Goal: Information Seeking & Learning: Check status

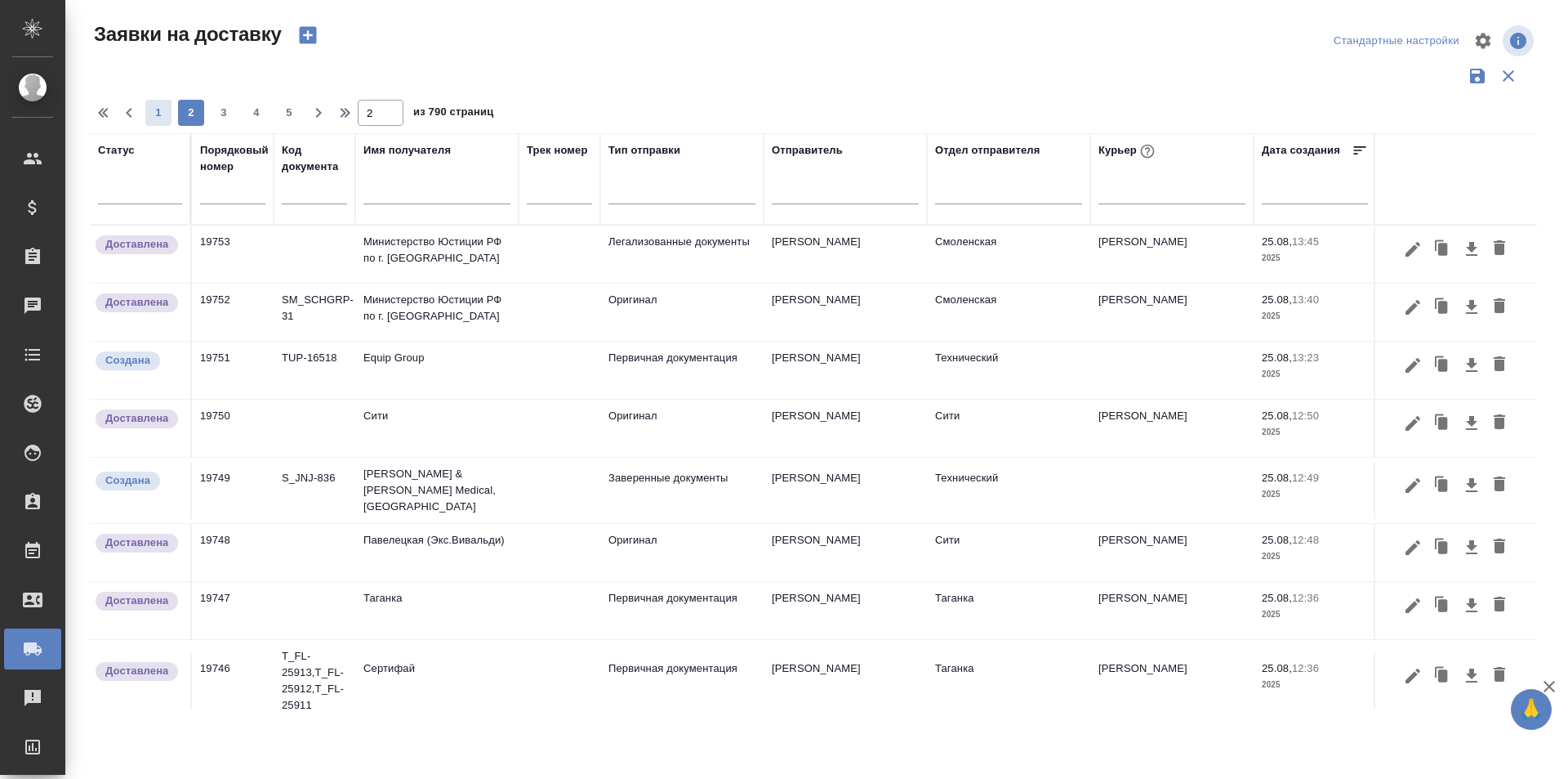
click at [151, 115] on span "1" at bounding box center [158, 112] width 26 height 16
type input "1"
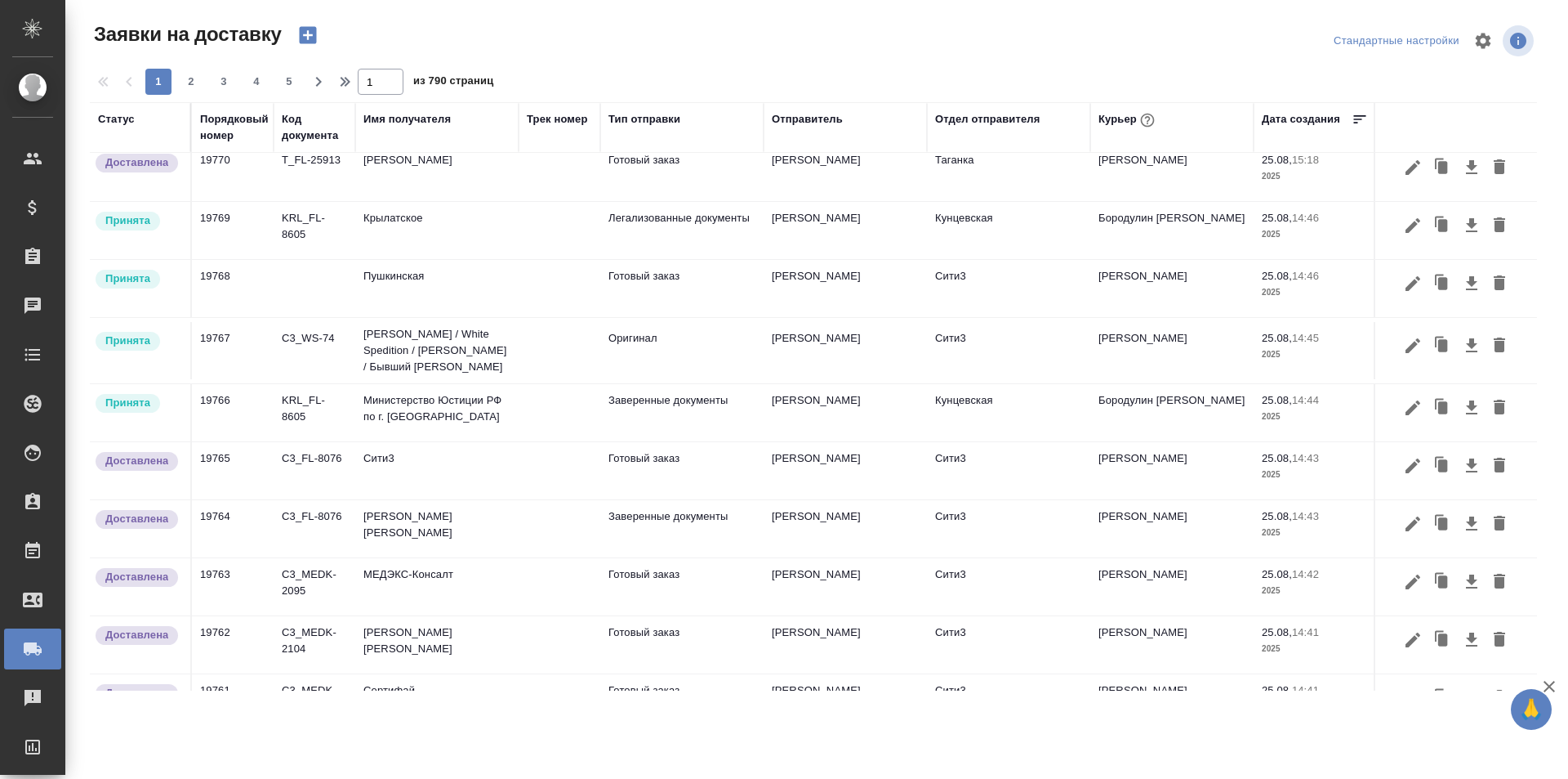
scroll to position [509, 0]
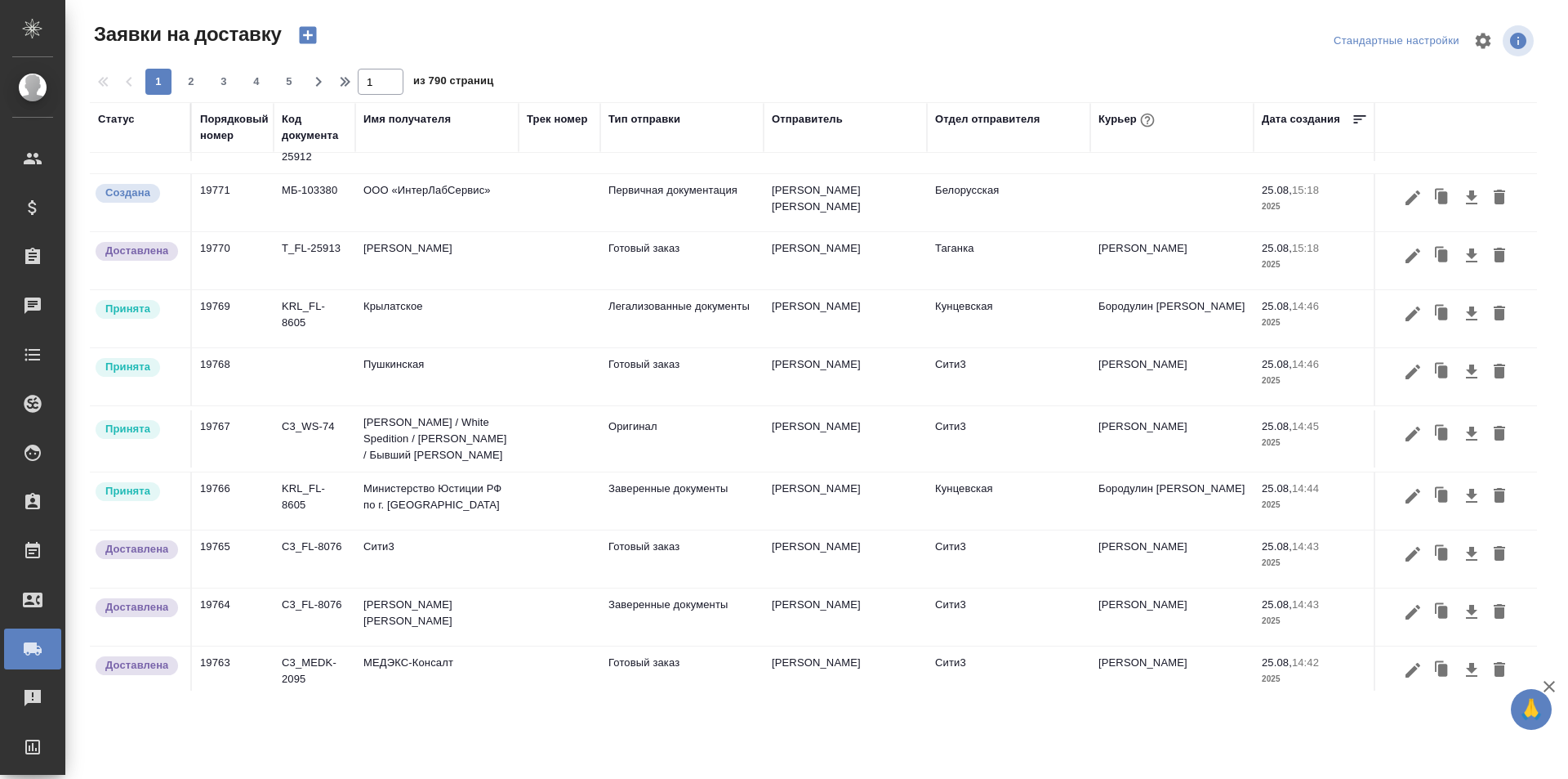
click at [196, 85] on span "2" at bounding box center [191, 81] width 26 height 16
click at [192, 77] on div "1 2 3 4 5" at bounding box center [224, 81] width 164 height 26
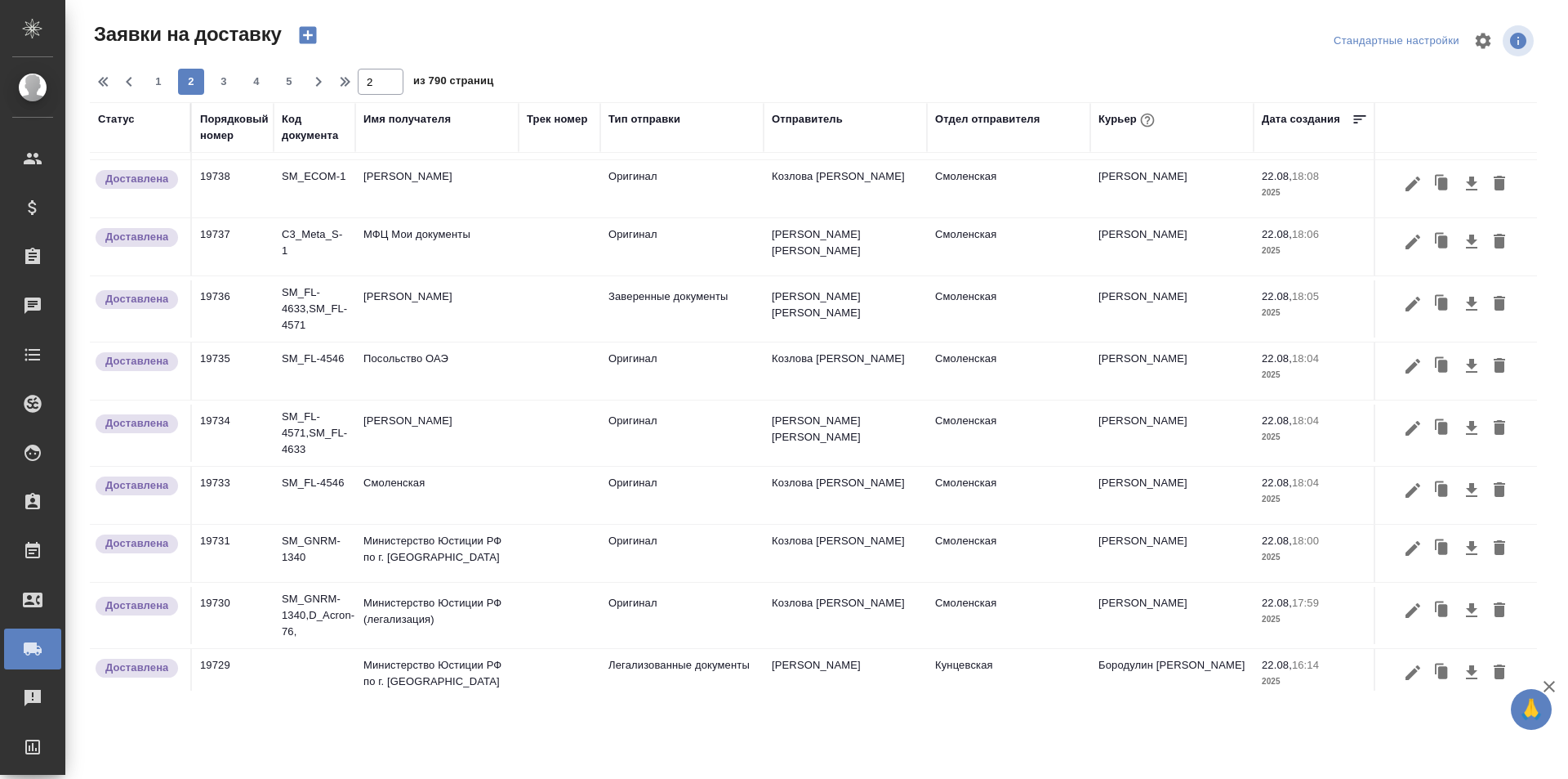
scroll to position [983, 0]
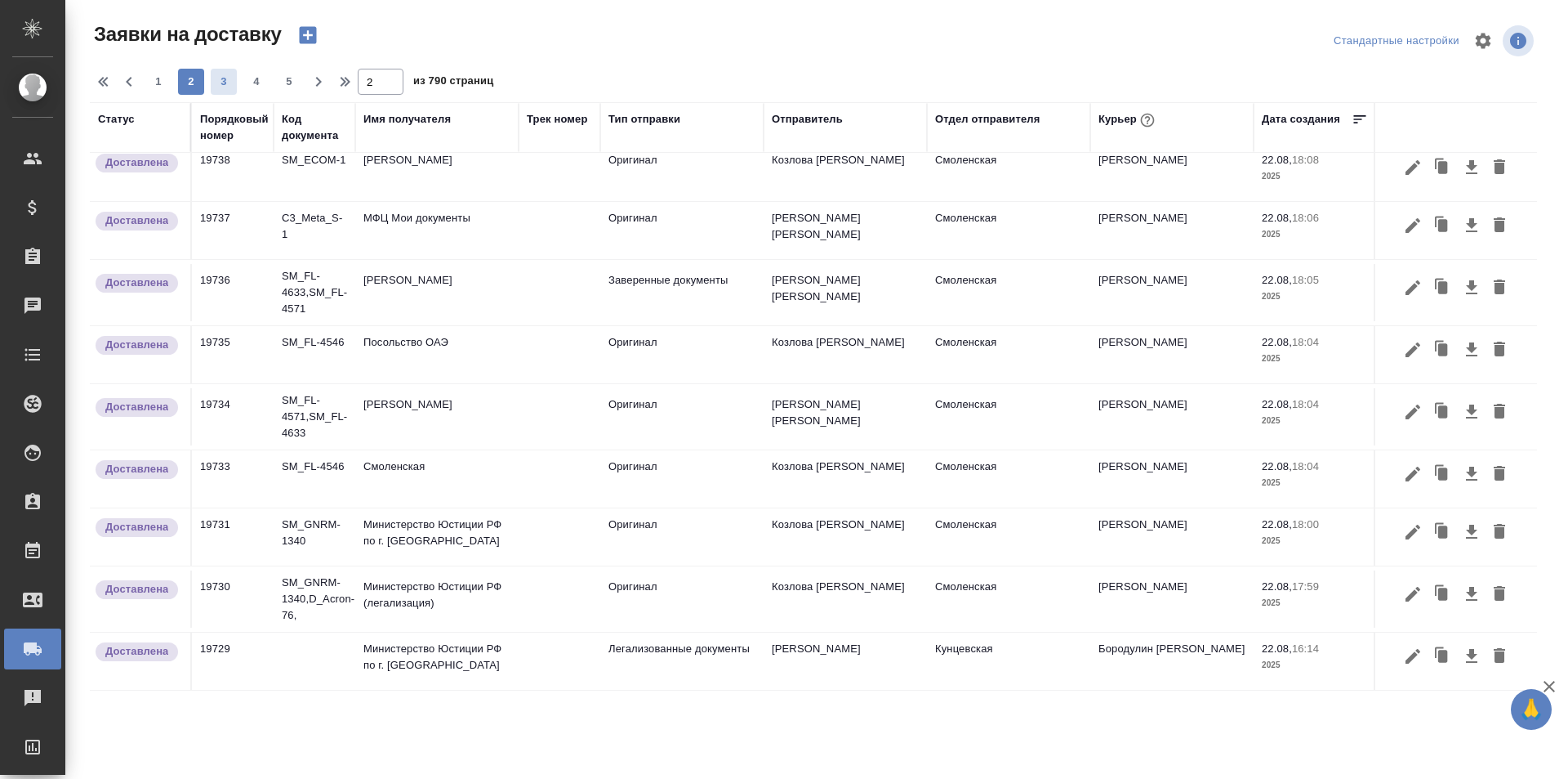
click at [213, 76] on span "3" at bounding box center [224, 81] width 26 height 16
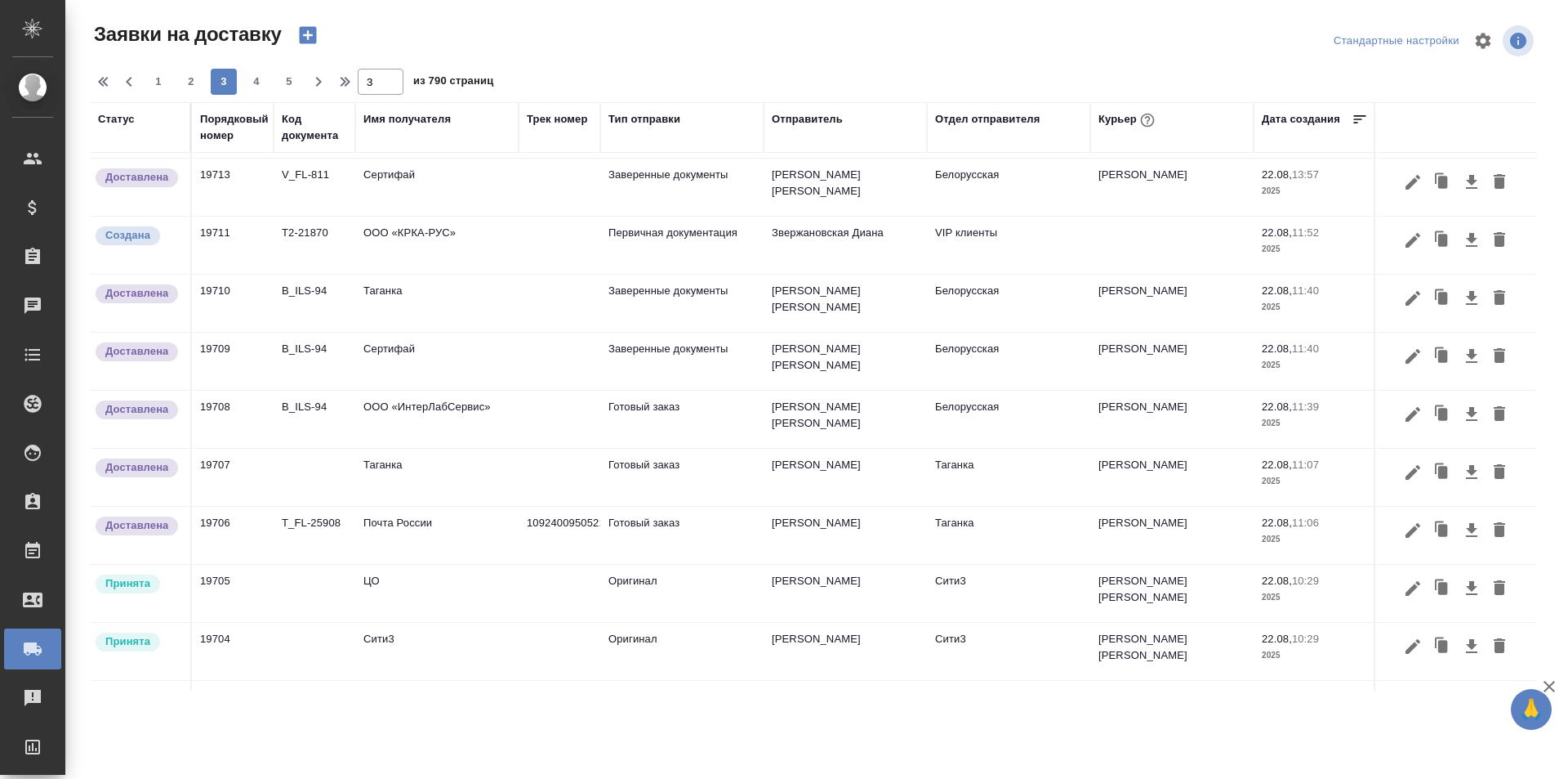
scroll to position [1041, 0]
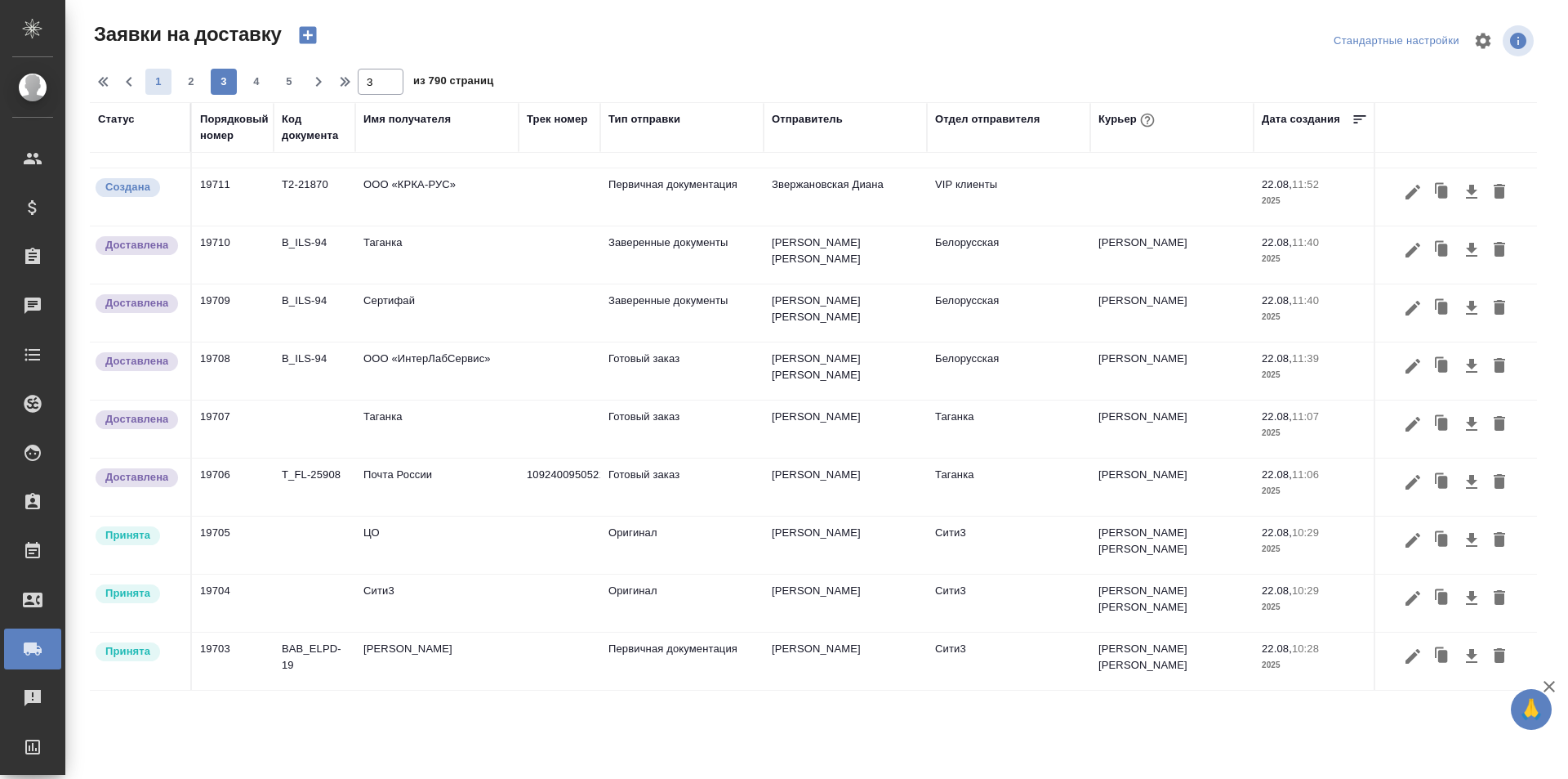
click at [154, 81] on span "1" at bounding box center [158, 81] width 26 height 16
type input "1"
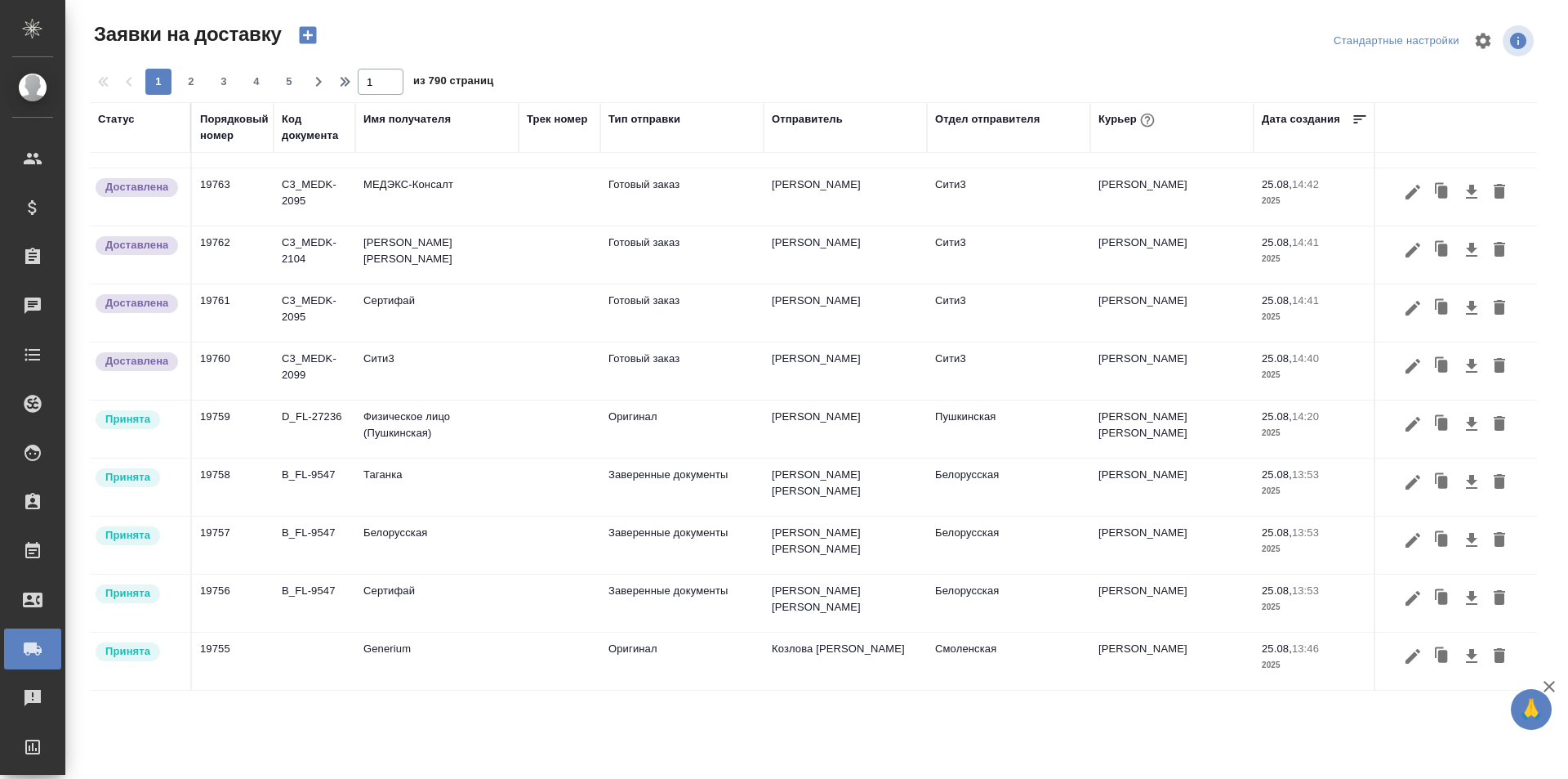
scroll to position [1000, 0]
click at [227, 130] on div "Порядковый номер" at bounding box center [234, 128] width 69 height 33
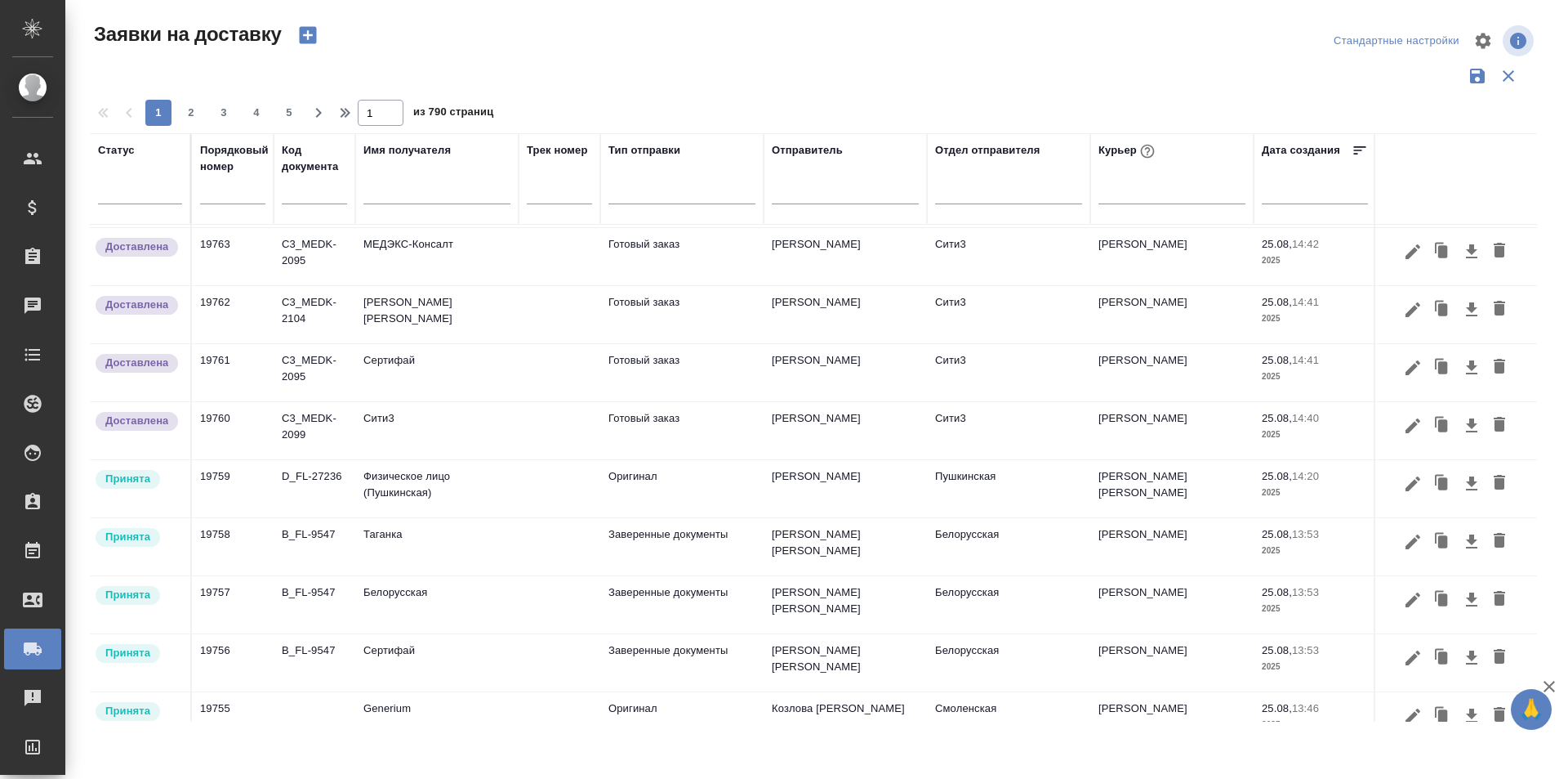
scroll to position [1041, 0]
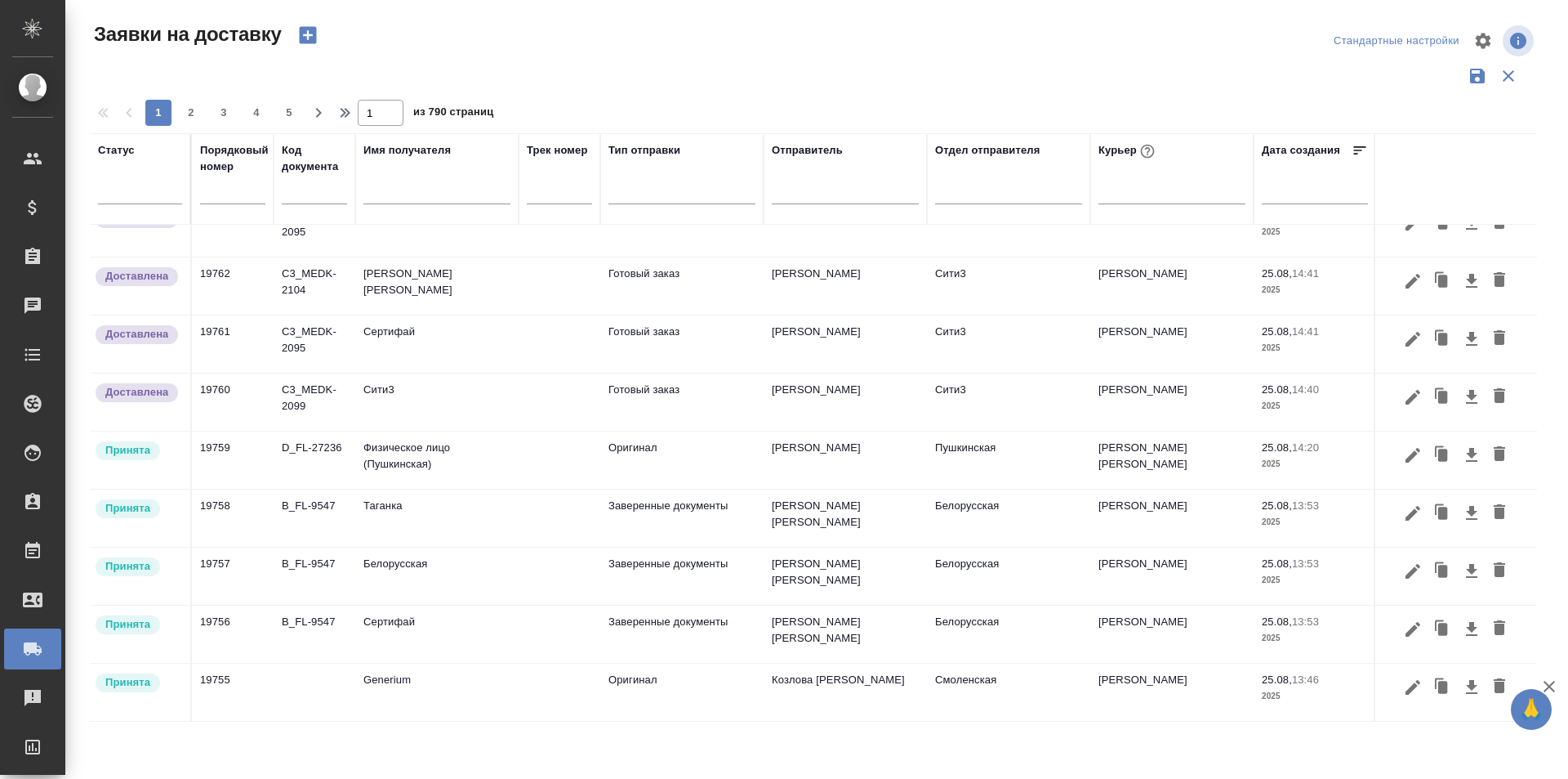
click at [250, 178] on div "Порядковый номер" at bounding box center [232, 179] width 65 height 74
click at [248, 196] on input "text" at bounding box center [232, 192] width 65 height 23
paste input "19744"
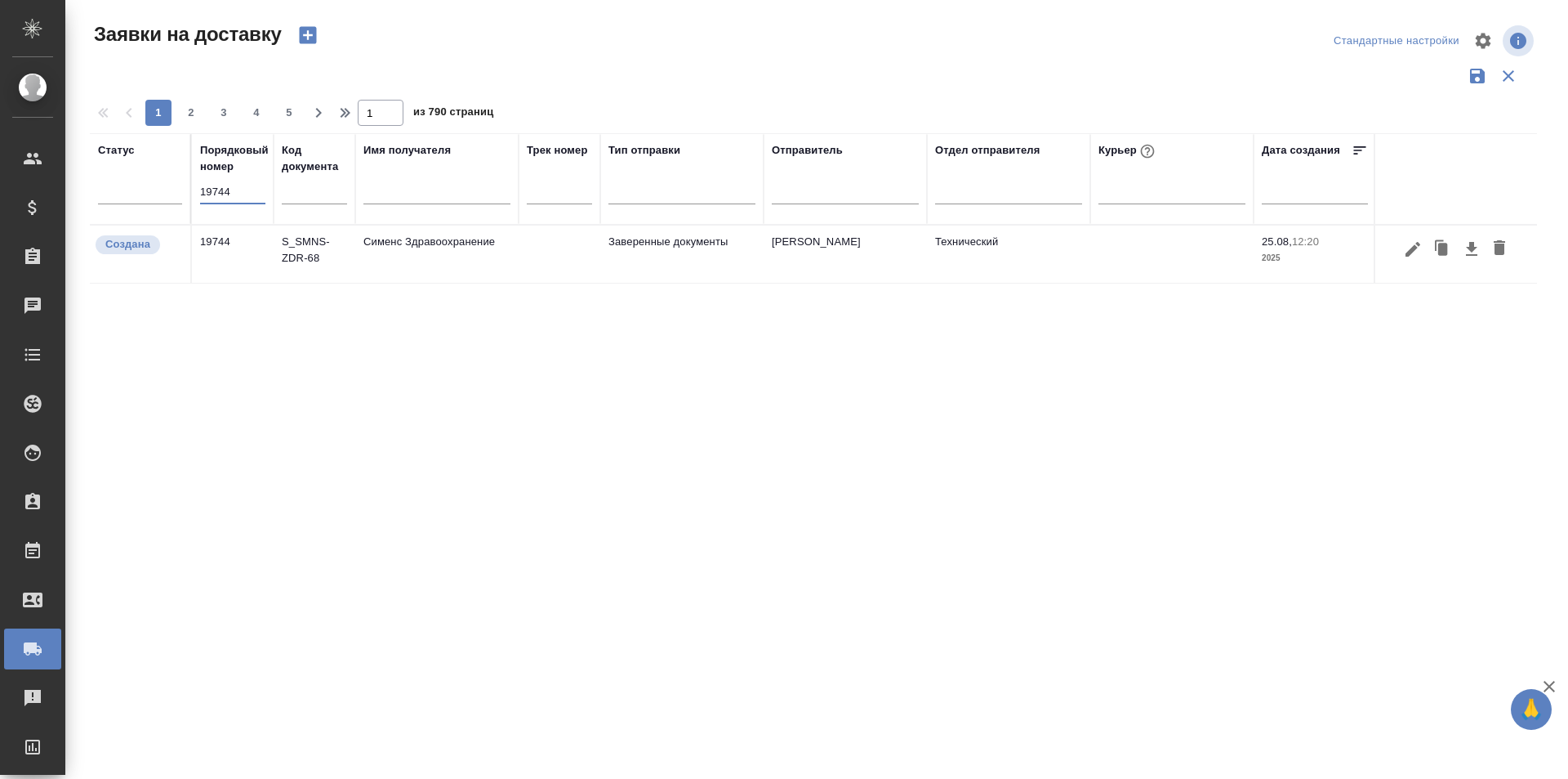
scroll to position [0, 0]
type input "19744"
click at [1413, 247] on icon "button" at bounding box center [1413, 248] width 15 height 15
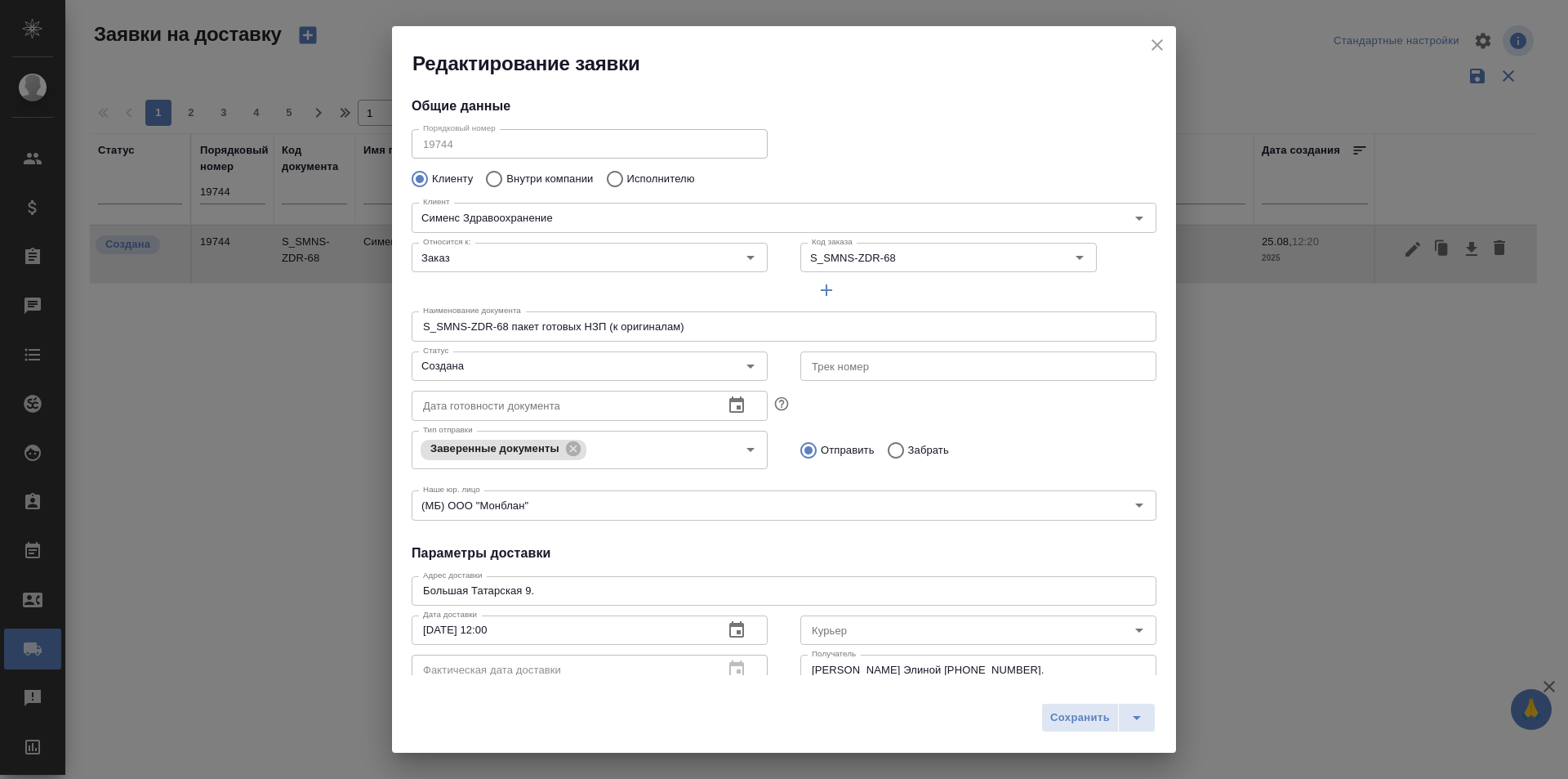
type input "Навширванова Элина"
type input "+7 (967) 057 5586"
click at [1155, 47] on icon "close" at bounding box center [1157, 45] width 12 height 12
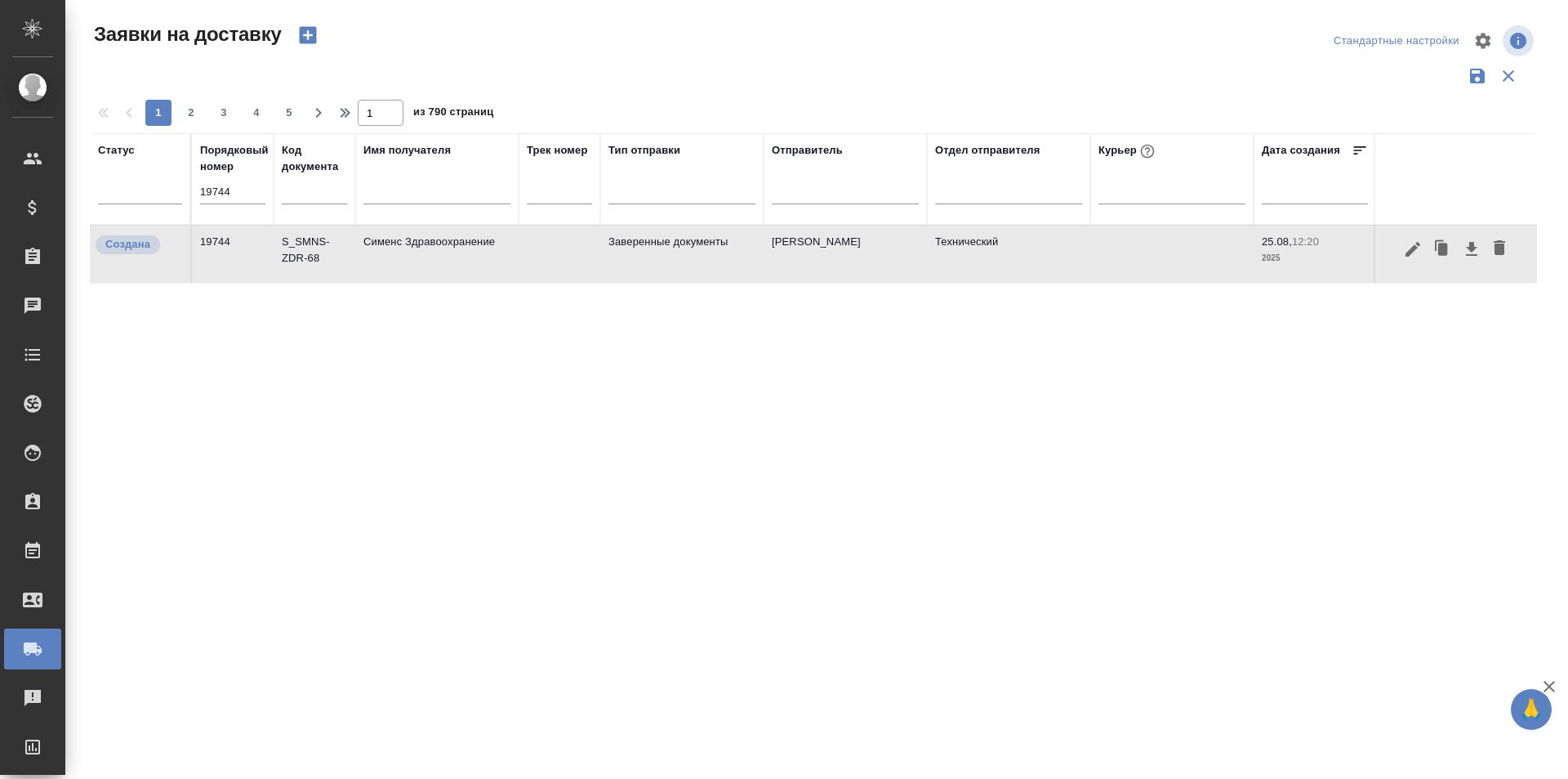
click at [237, 197] on input "19744" at bounding box center [232, 192] width 65 height 23
paste input "9"
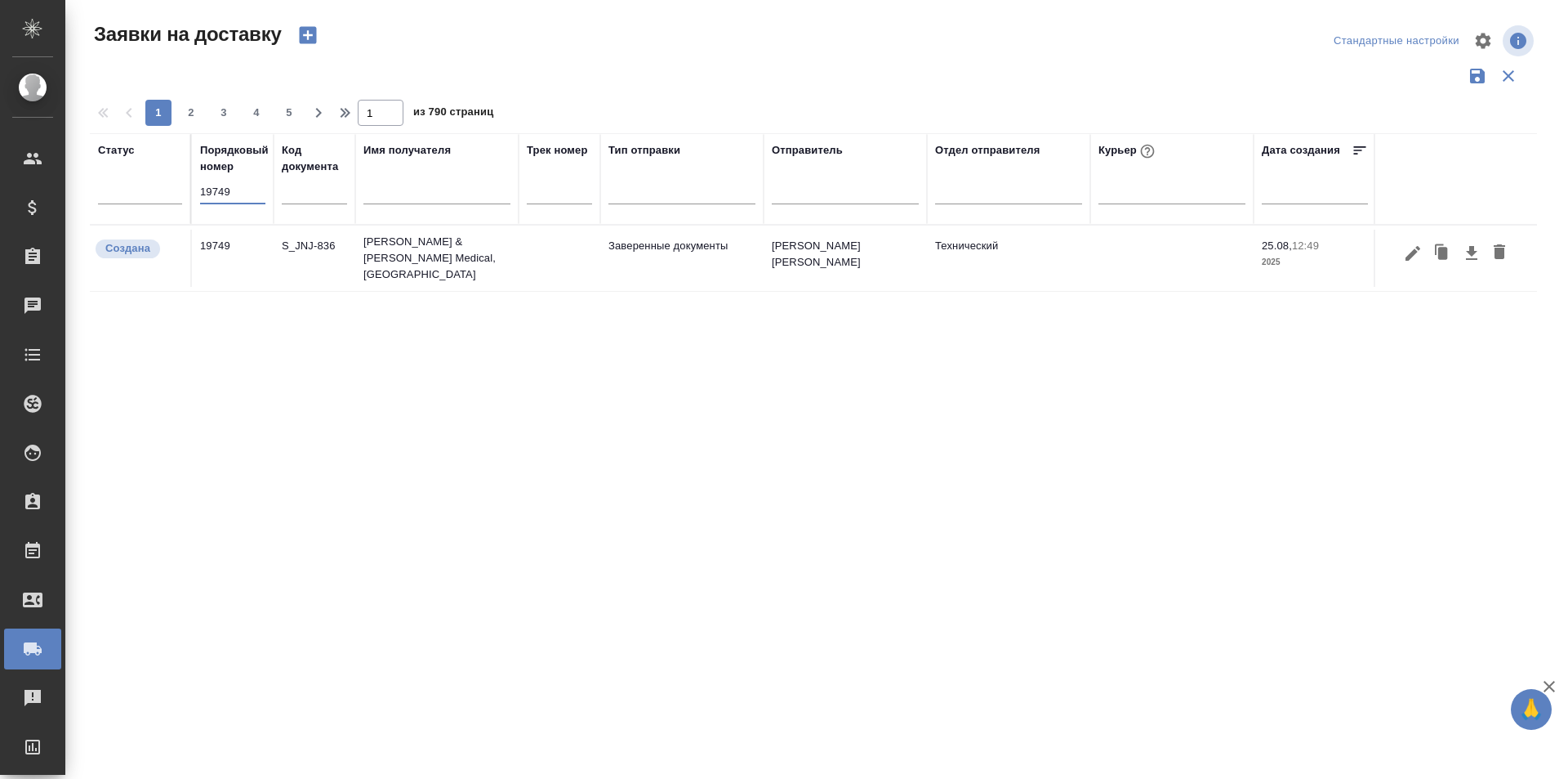
type input "19749"
click at [1412, 255] on icon "button" at bounding box center [1413, 253] width 19 height 19
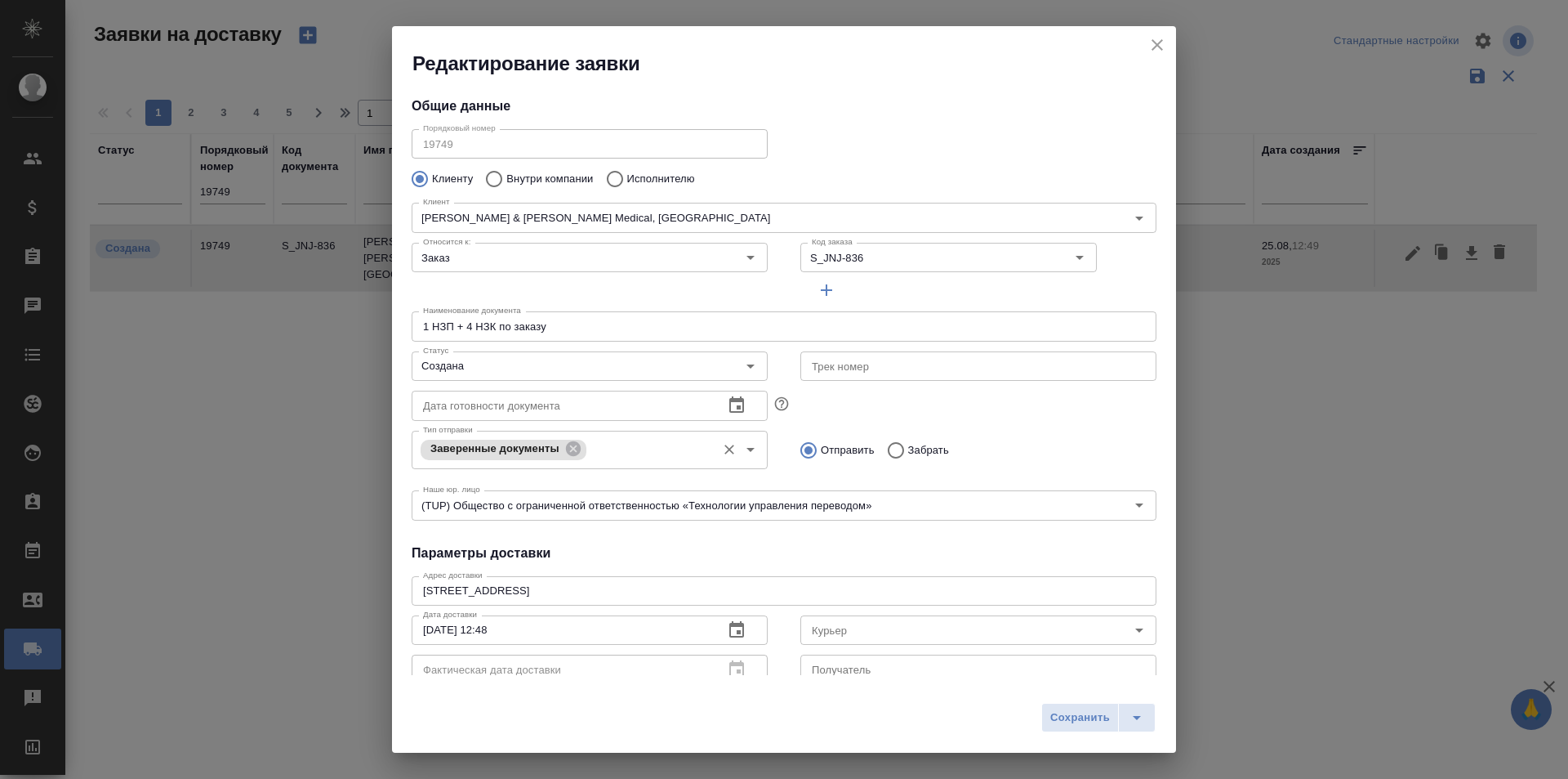
type input "Осипова Алина"
type input "+7 925 081 0804"
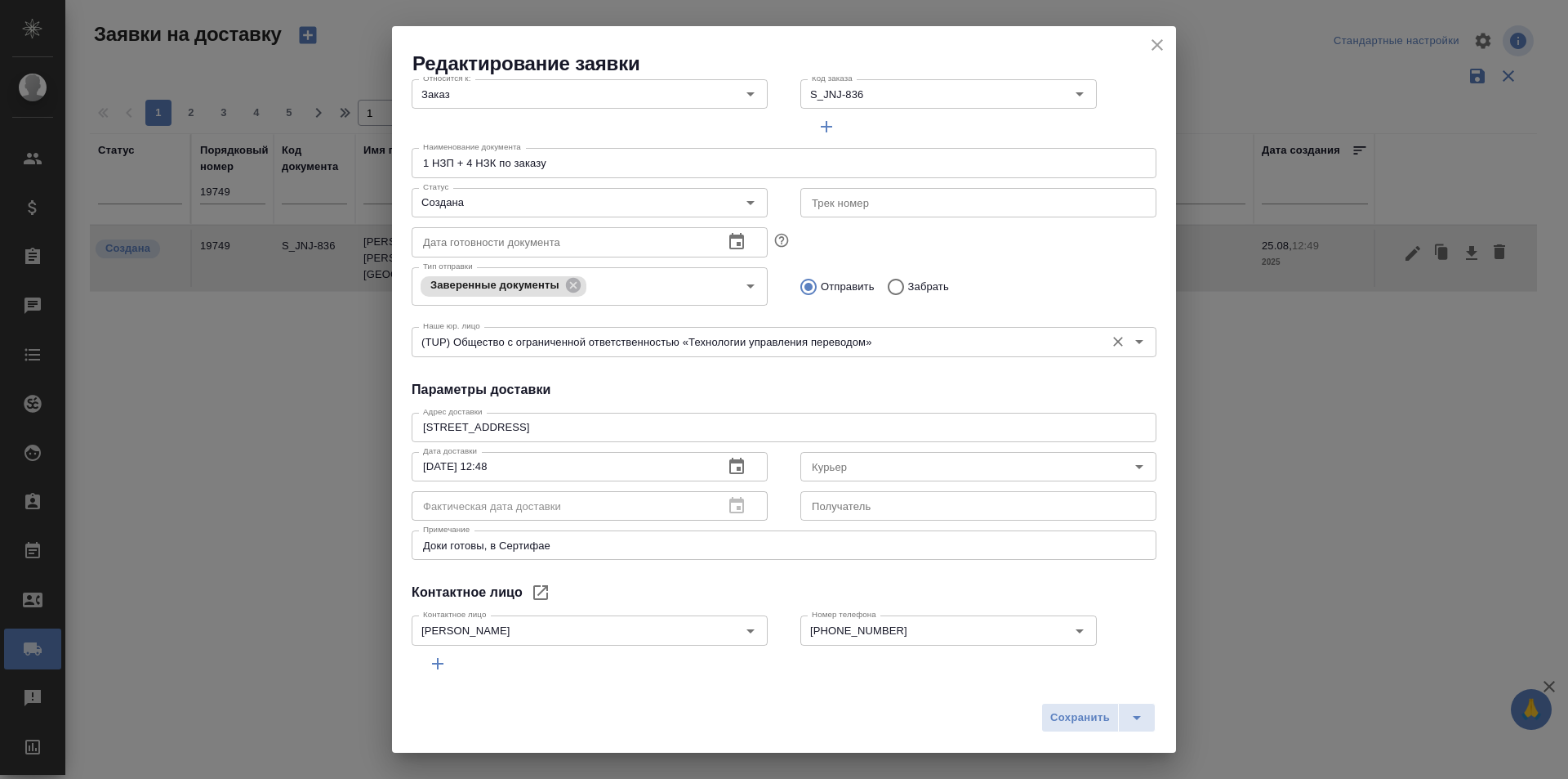
scroll to position [222, 0]
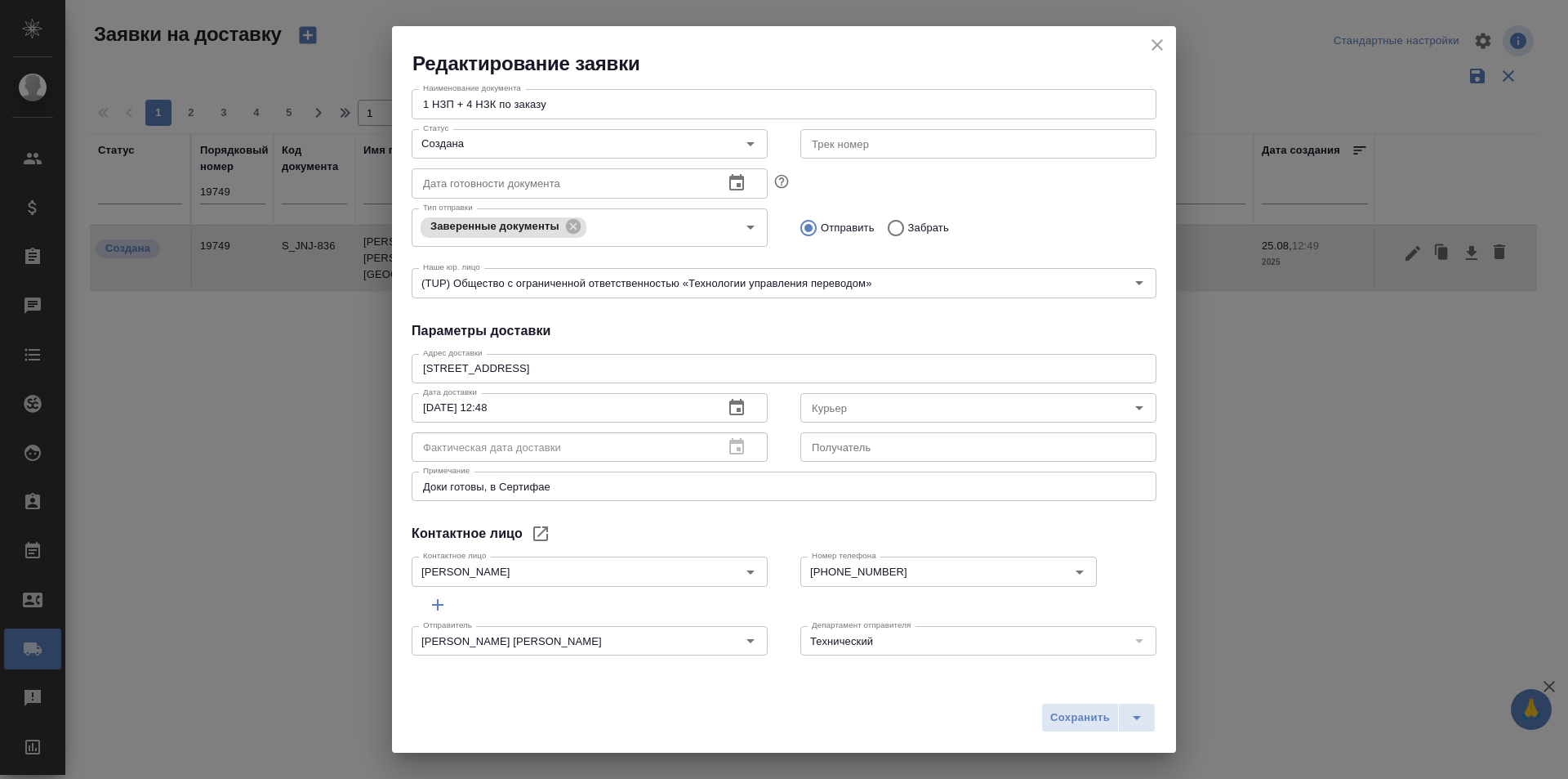
click at [423, 520] on div "Общие данные Порядковый номер 19749 Порядковый номер Клиенту Внутри компании Ис…" at bounding box center [784, 375] width 784 height 598
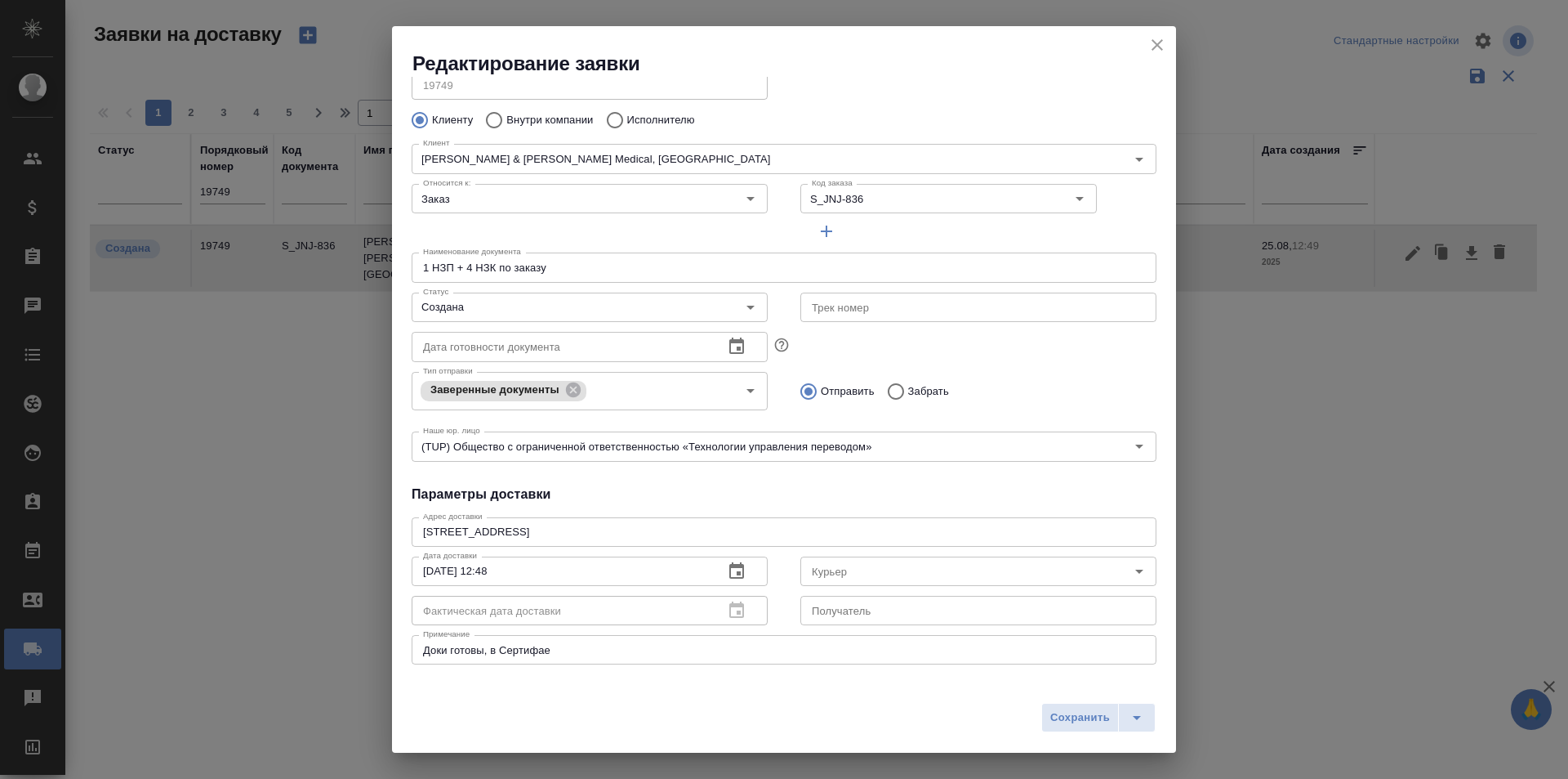
click at [477, 237] on div "Наименование документа 1 НЗП + 4 НЗК по заказу Наименование документа" at bounding box center [784, 265] width 778 height 72
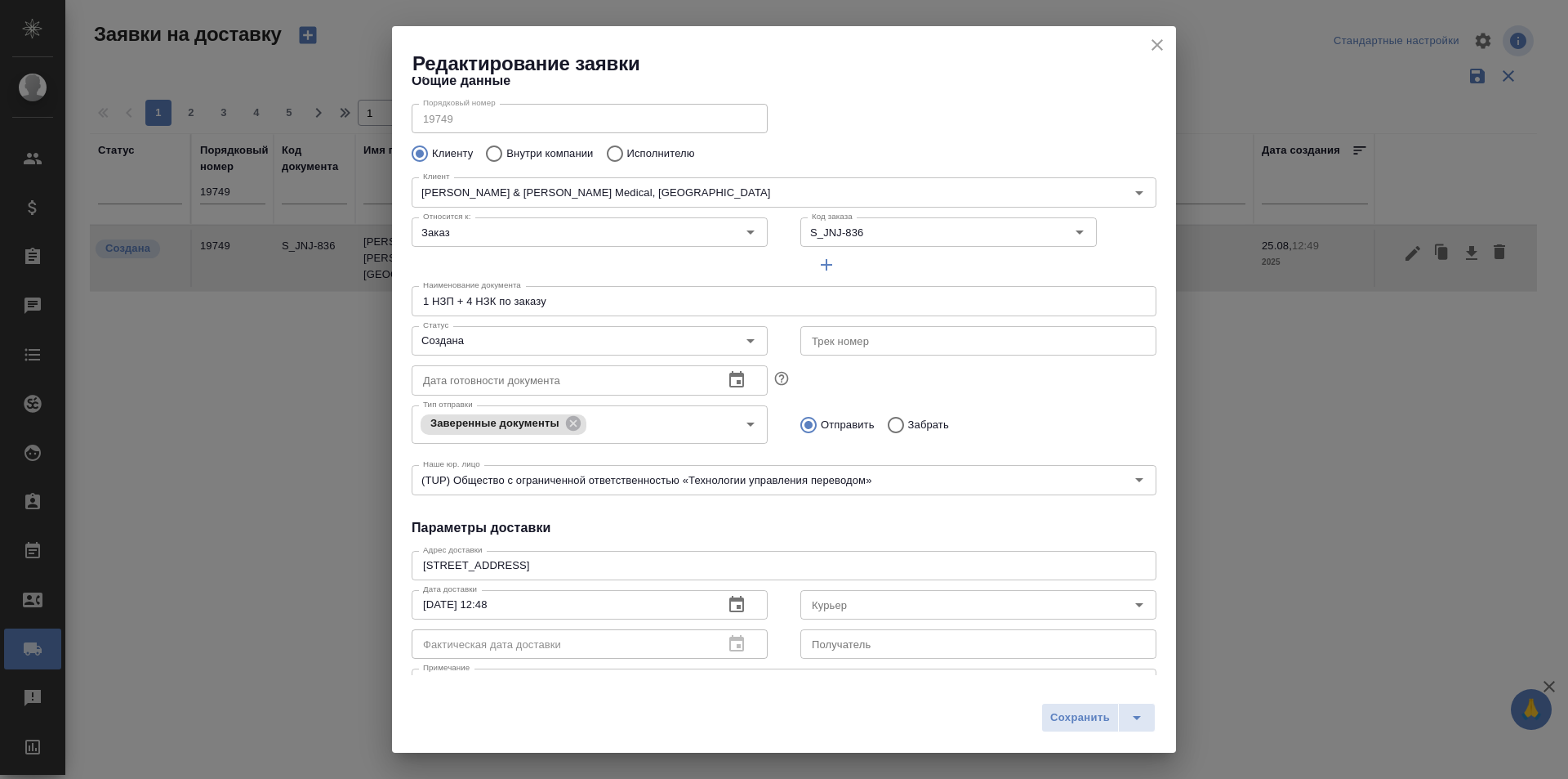
scroll to position [0, 0]
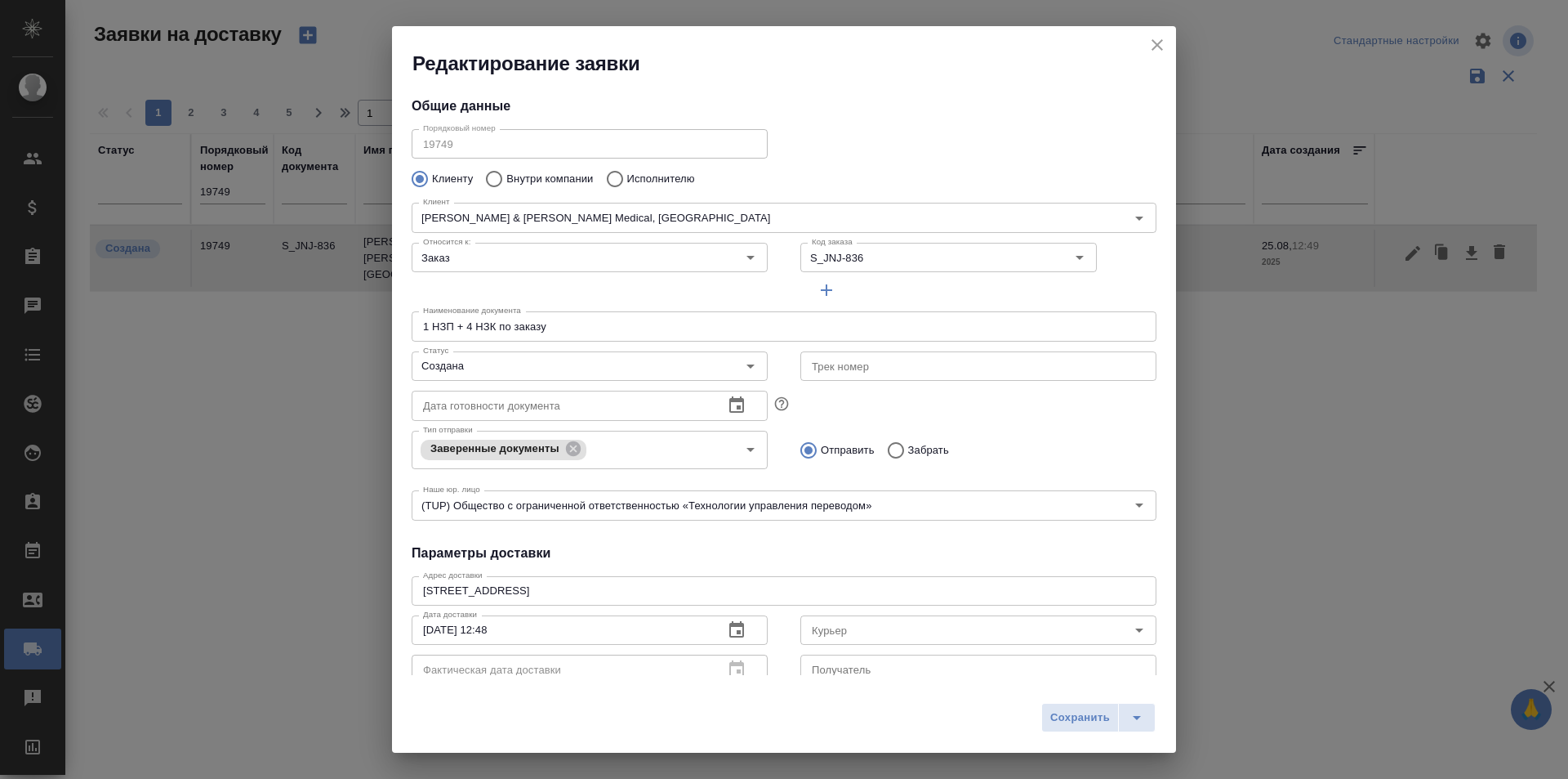
click at [1151, 50] on icon "close" at bounding box center [1157, 45] width 19 height 19
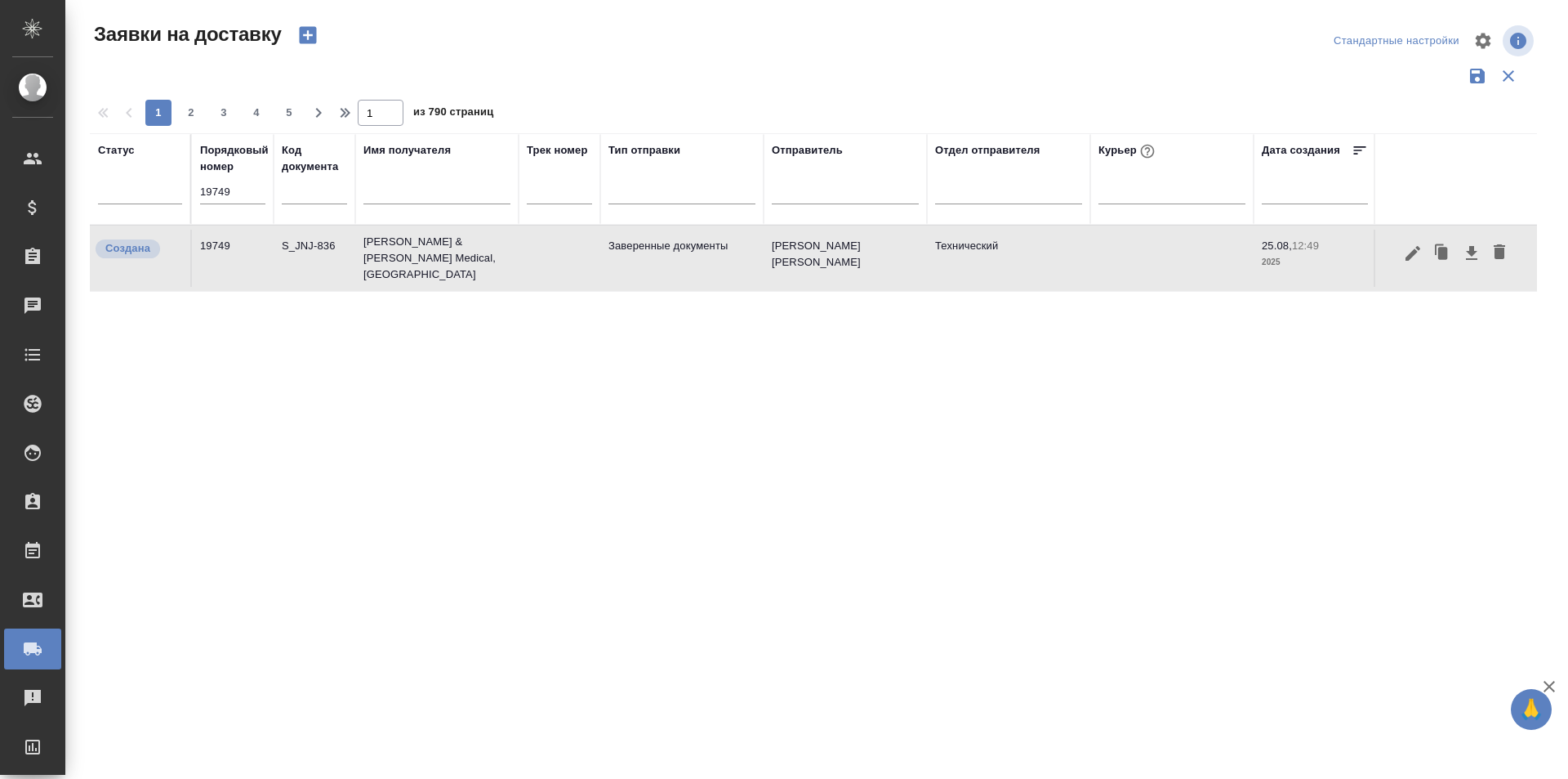
click at [206, 183] on input "19749" at bounding box center [232, 192] width 65 height 23
paste input "79"
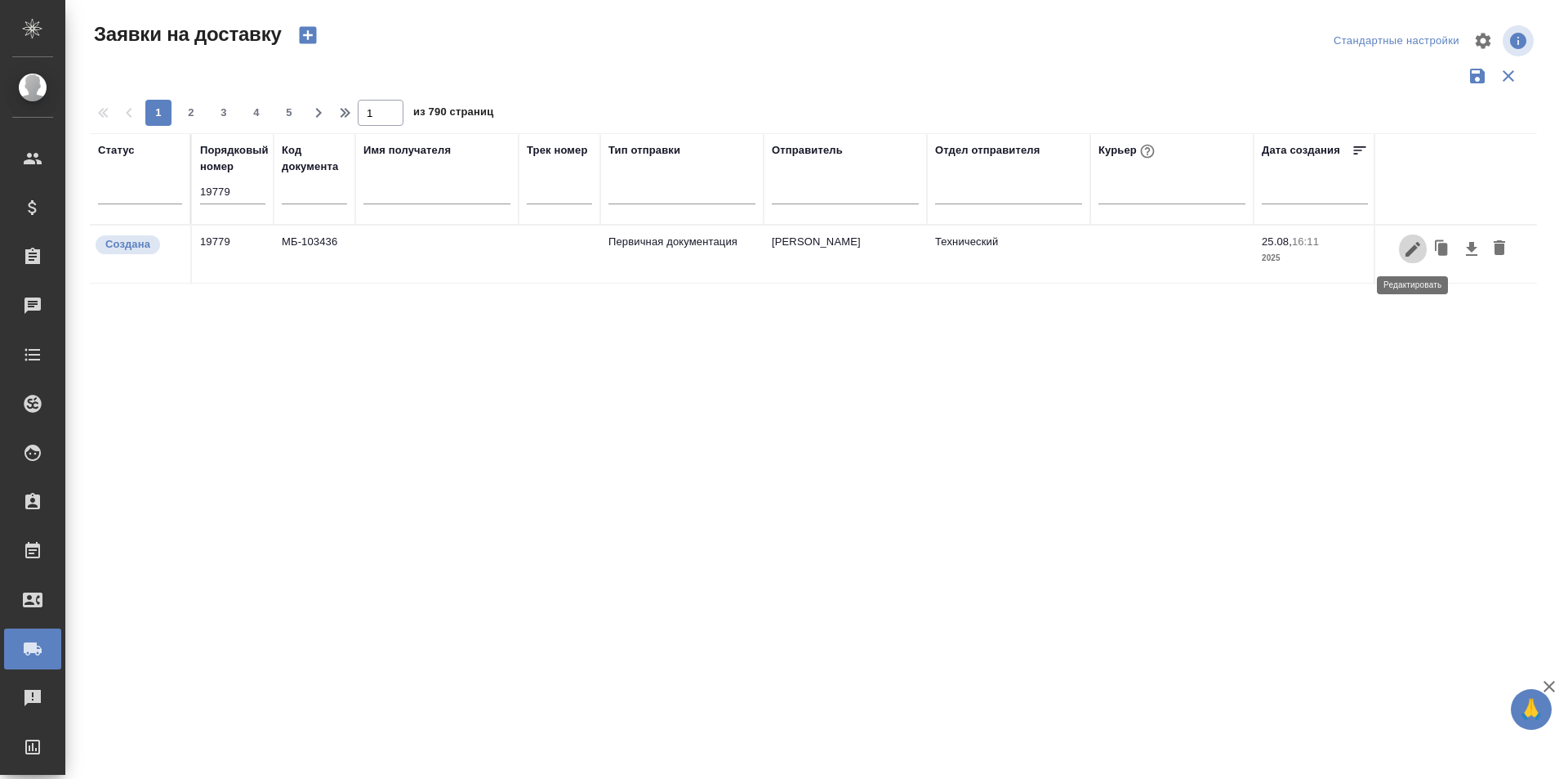
click at [1417, 258] on icon "button" at bounding box center [1413, 249] width 19 height 19
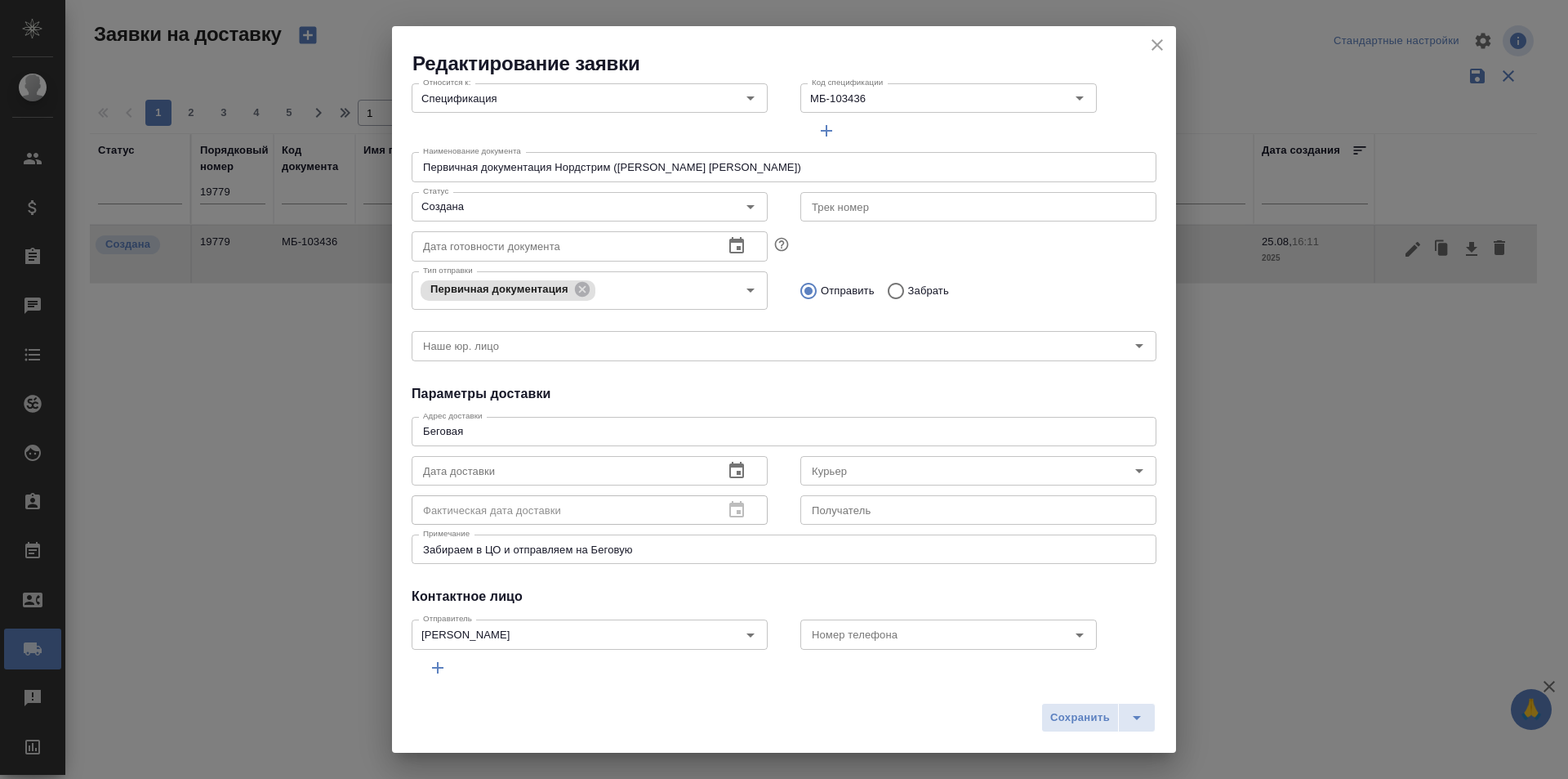
scroll to position [164, 0]
click at [1152, 40] on icon "close" at bounding box center [1157, 45] width 19 height 19
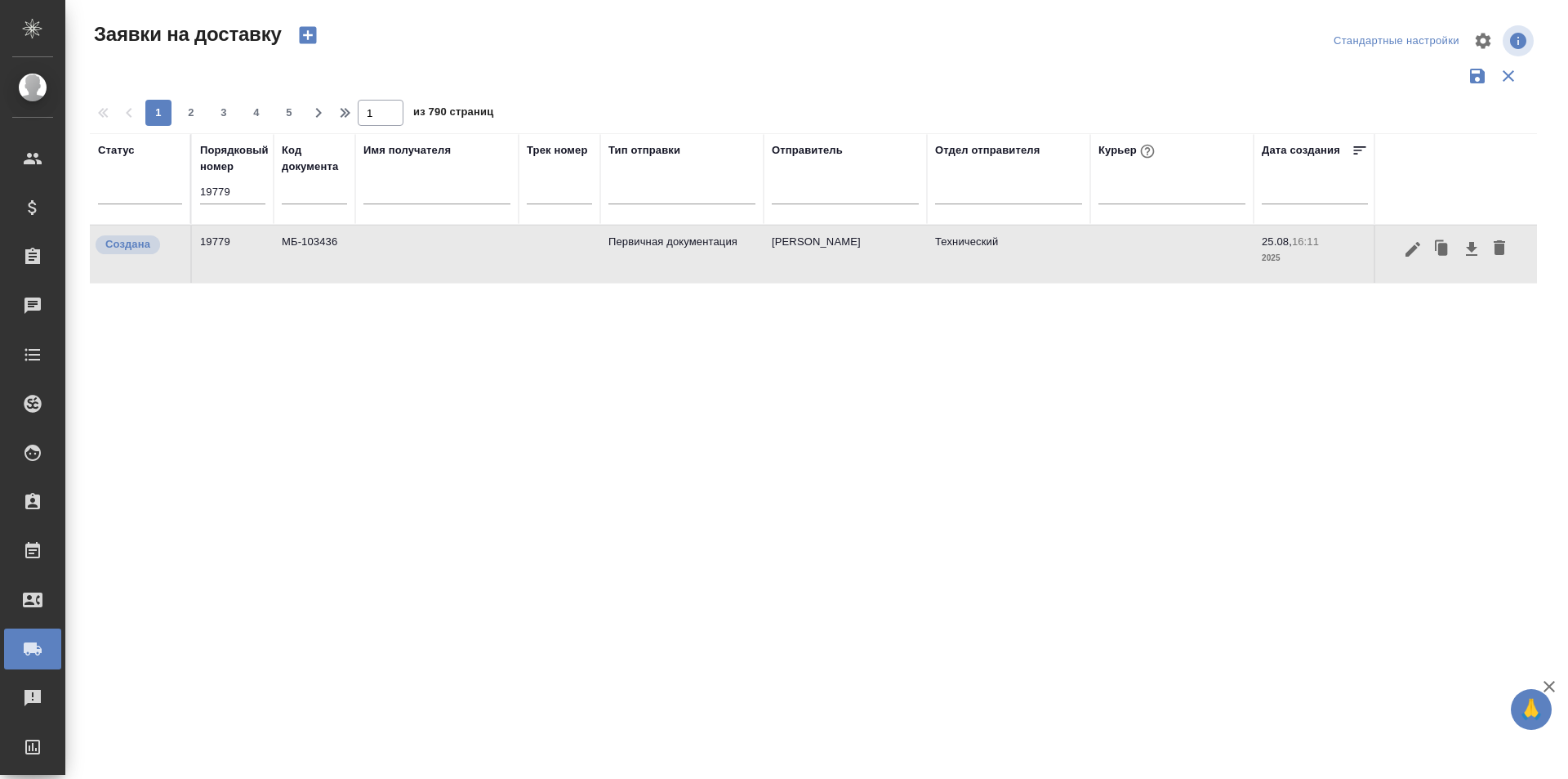
click at [237, 197] on input "19779" at bounding box center [232, 192] width 65 height 23
paste input "44"
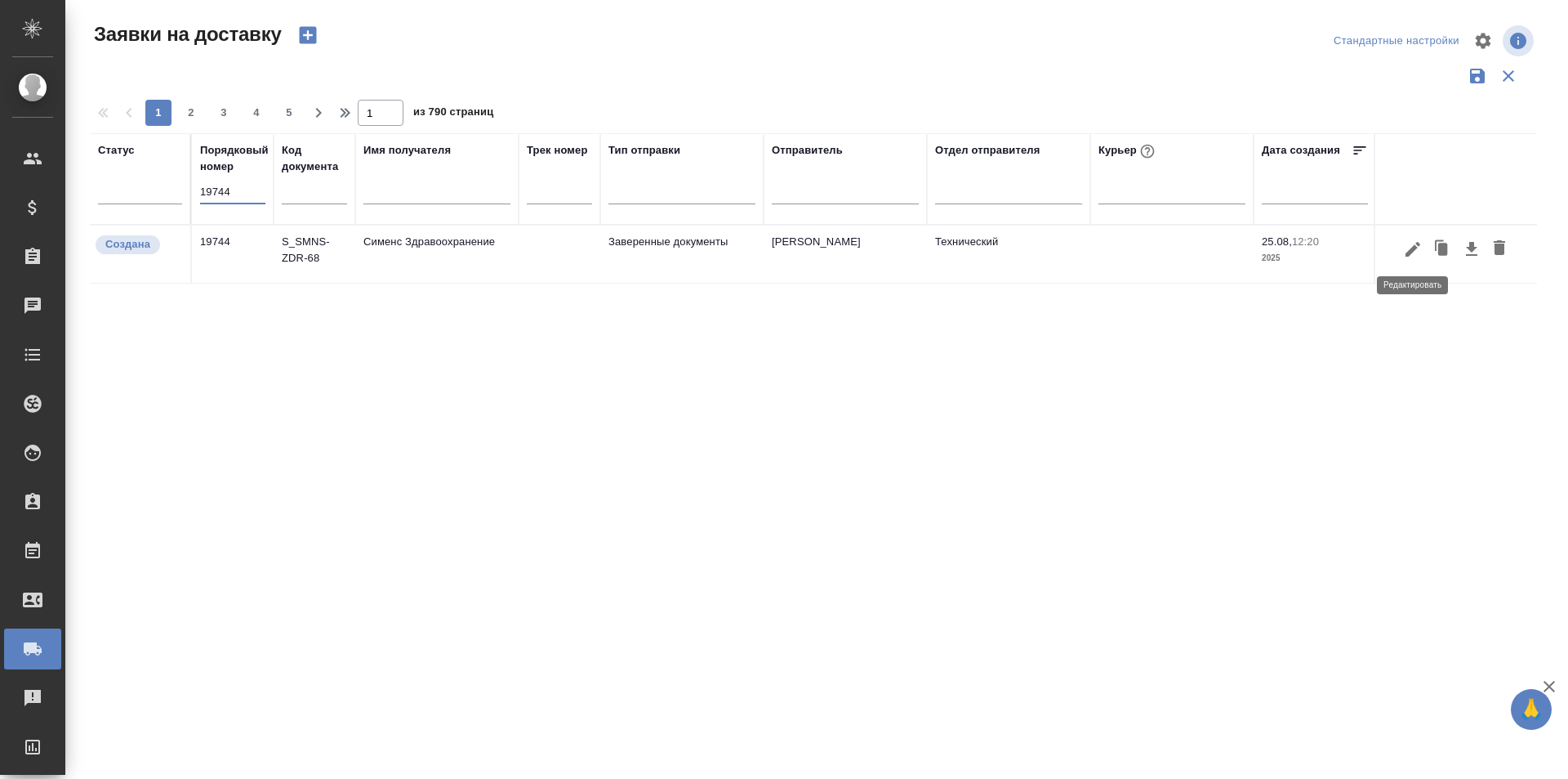
type input "19744"
click at [1406, 252] on icon "button" at bounding box center [1413, 249] width 19 height 19
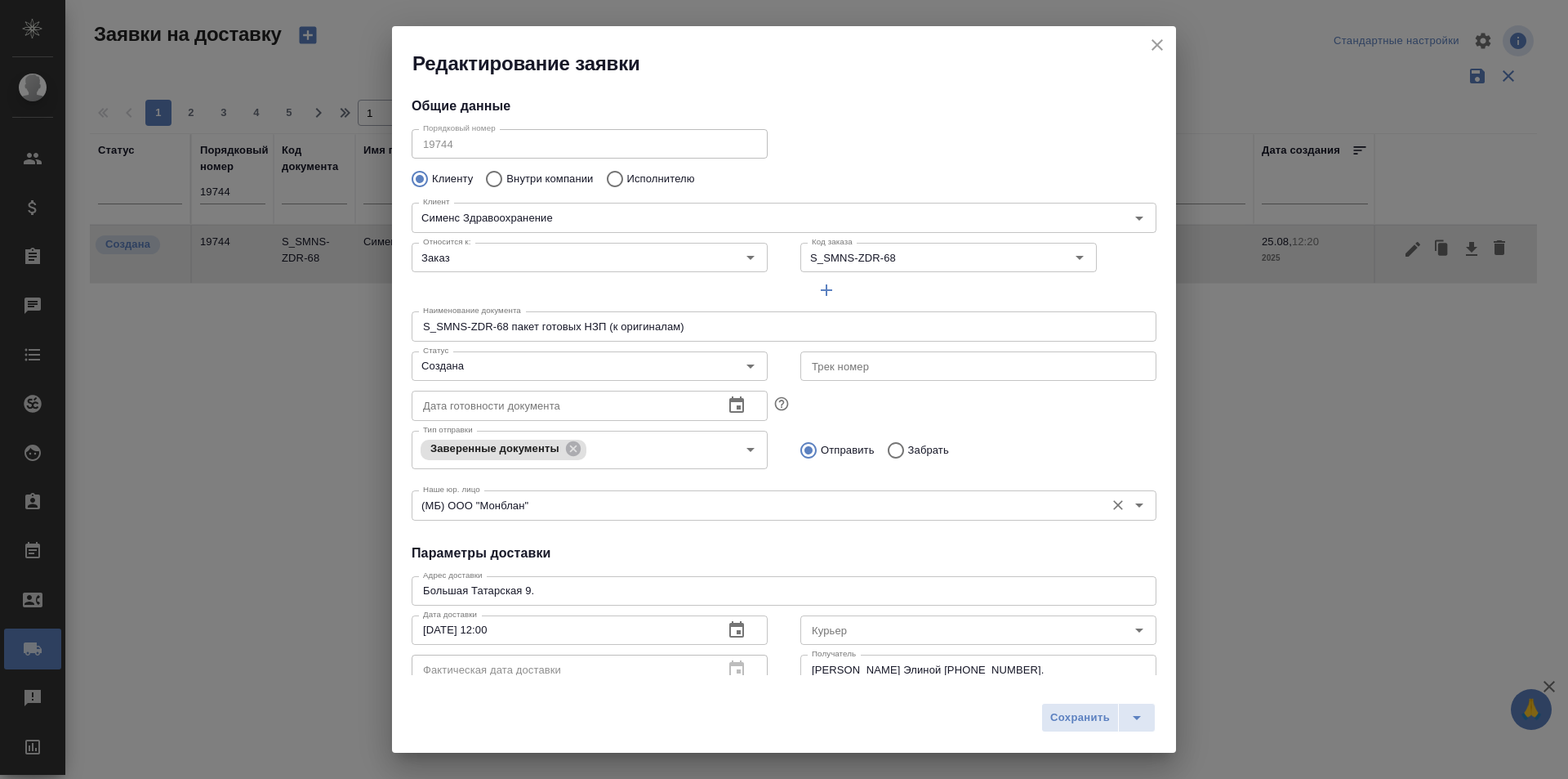
type input "Навширванова Элина"
type input "+7 (967) 057 5586"
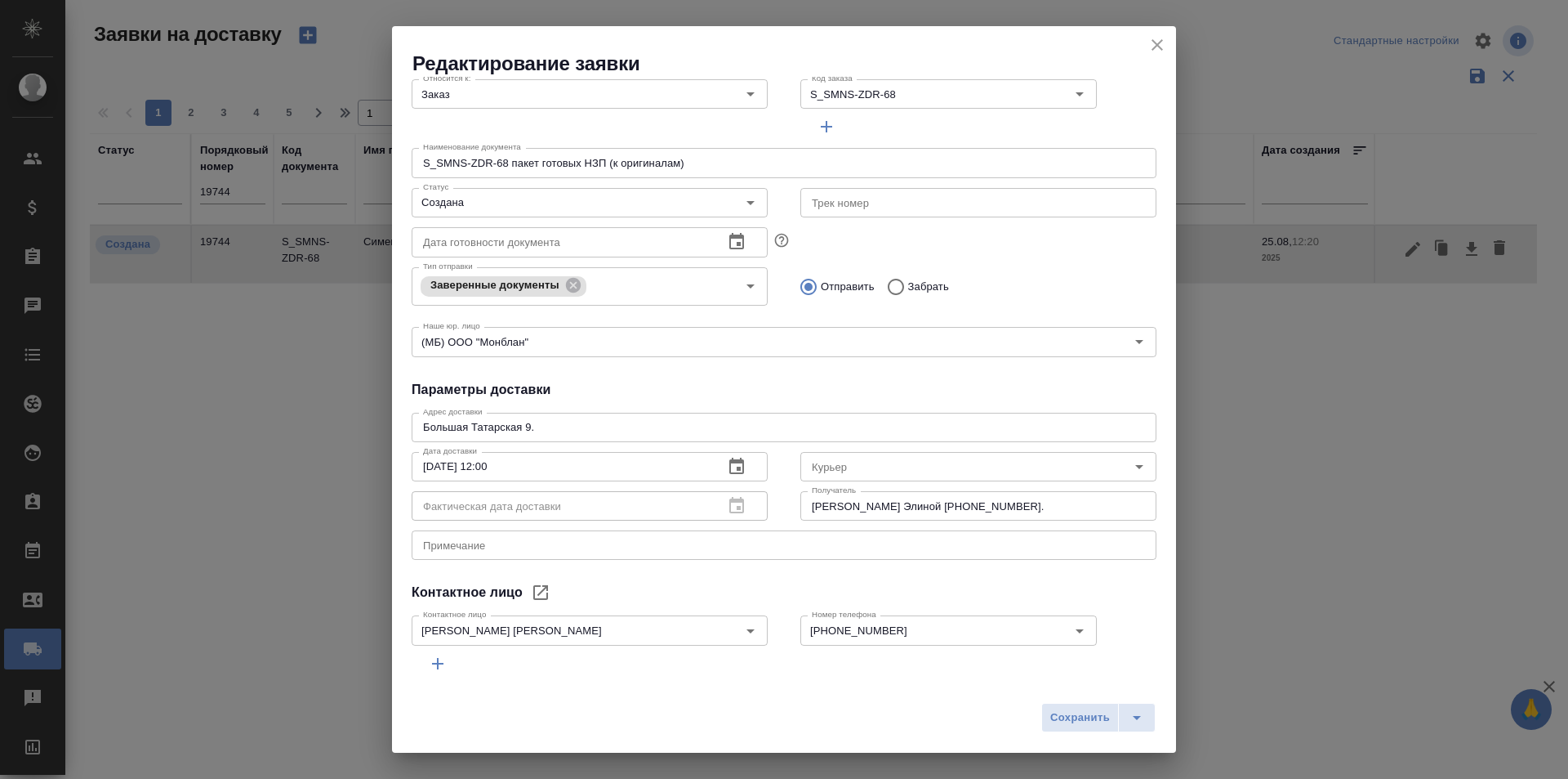
click at [419, 571] on div "Общие данные Порядковый номер 19744 Порядковый номер Клиенту Внутри компании Ис…" at bounding box center [784, 375] width 784 height 598
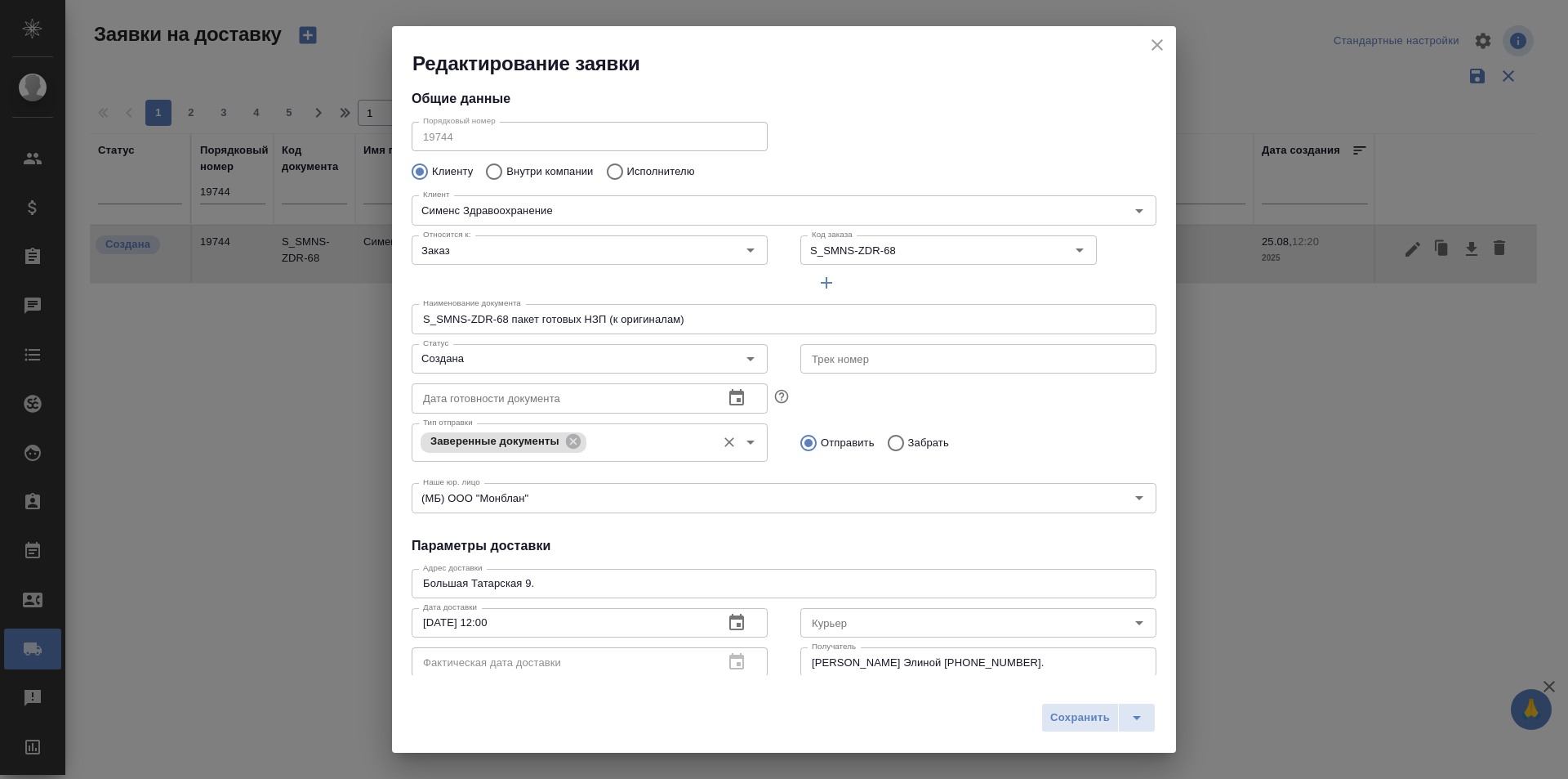
scroll to position [0, 0]
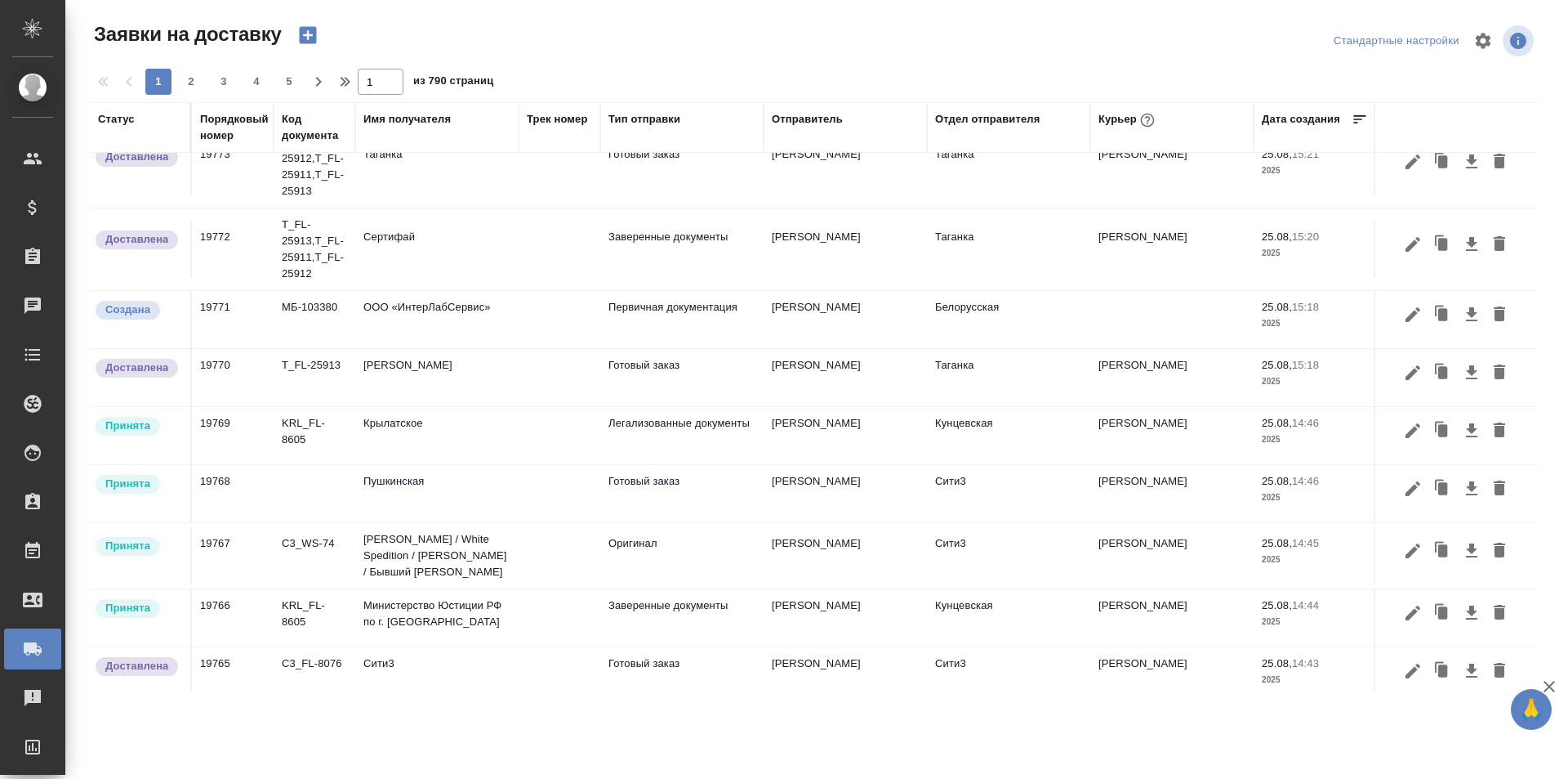
scroll to position [409, 0]
